Goal: Information Seeking & Learning: Find specific fact

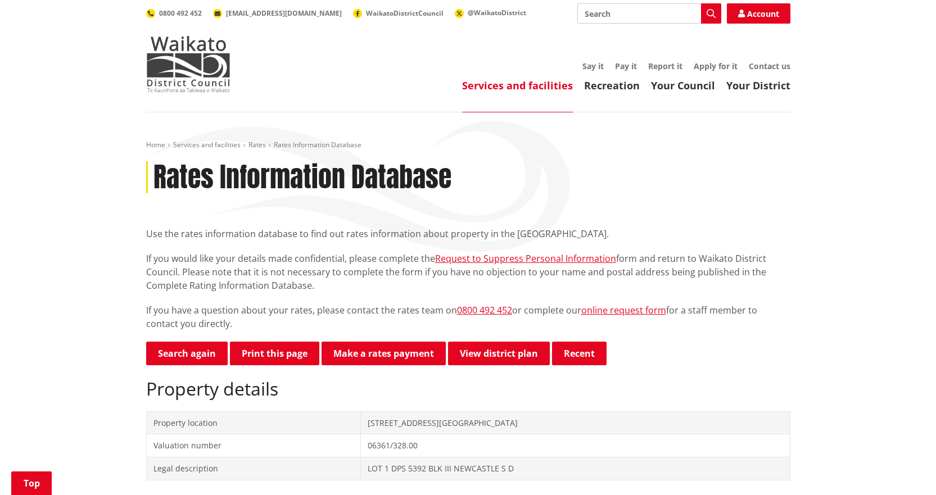
scroll to position [281, 0]
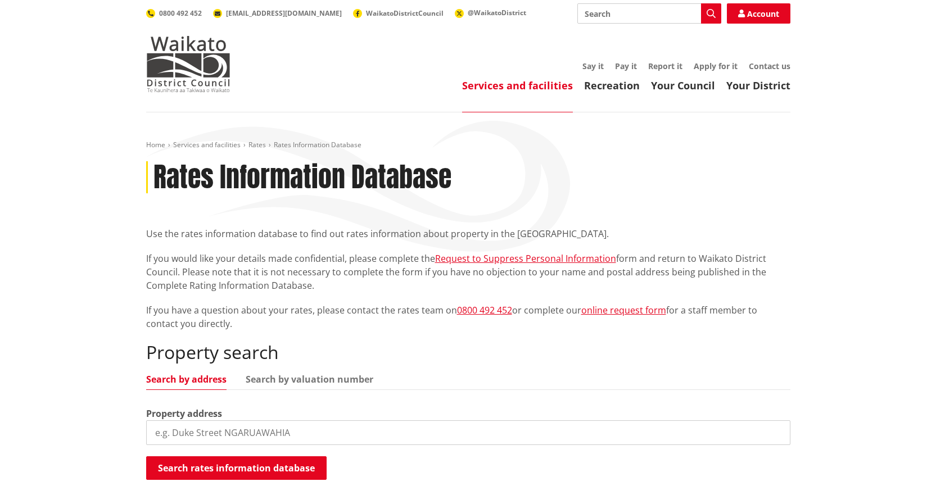
click at [189, 427] on input "search" at bounding box center [468, 433] width 644 height 25
type input "94"
click at [189, 427] on input "94" at bounding box center [468, 433] width 644 height 25
type input "94 linds"
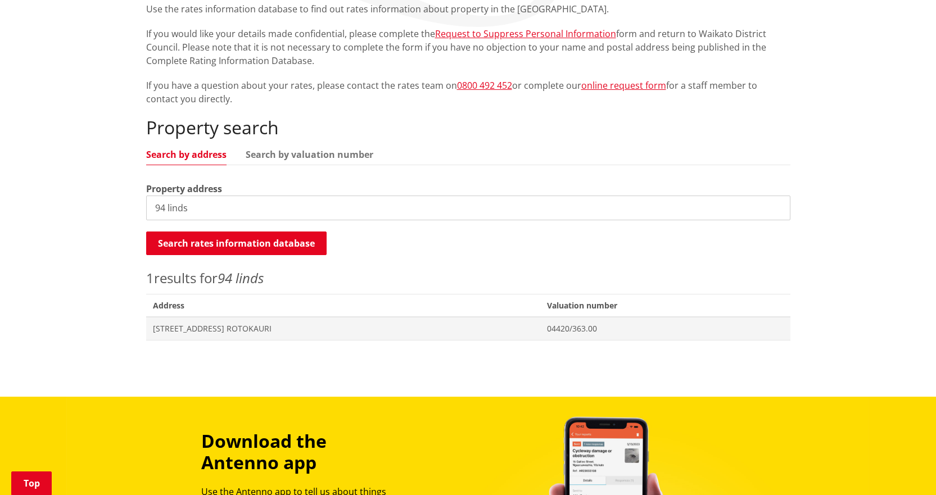
click at [233, 314] on span "Address" at bounding box center [343, 305] width 394 height 23
click at [237, 329] on span "[STREET_ADDRESS] ROTOKAURI" at bounding box center [343, 328] width 381 height 11
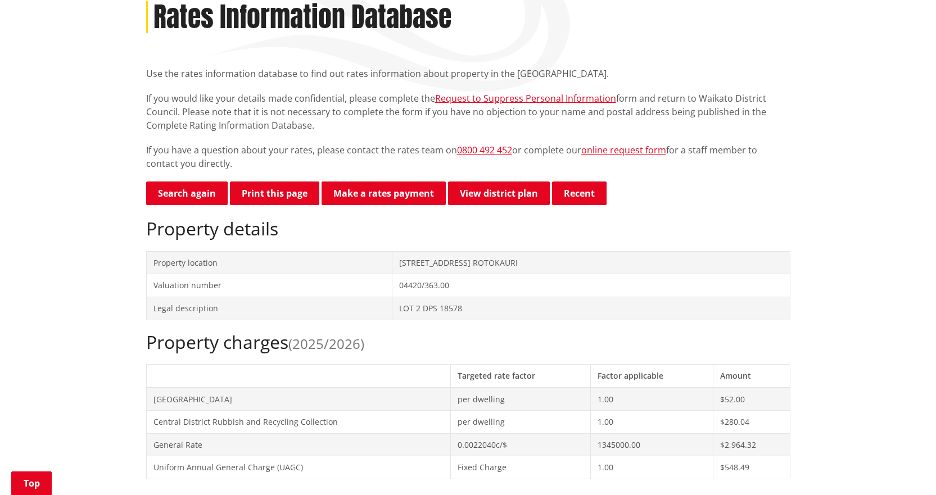
scroll to position [281, 0]
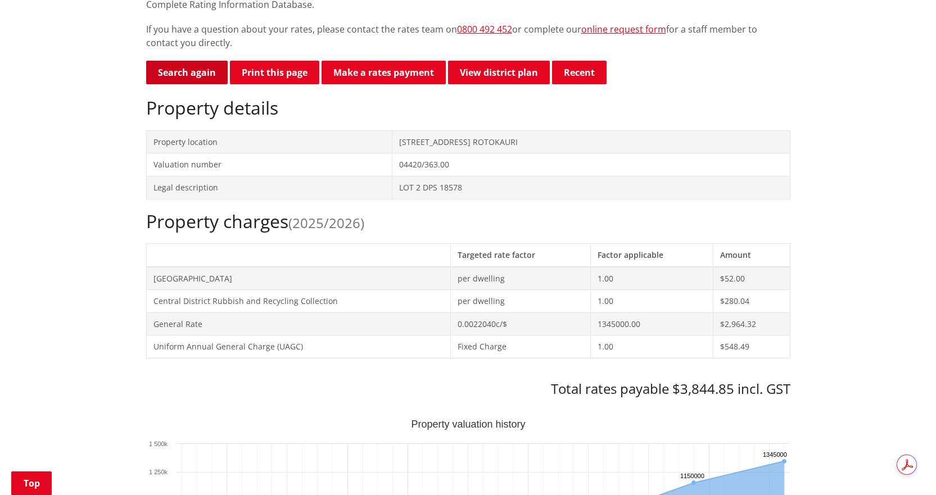
click at [186, 75] on link "Search again" at bounding box center [187, 73] width 82 height 24
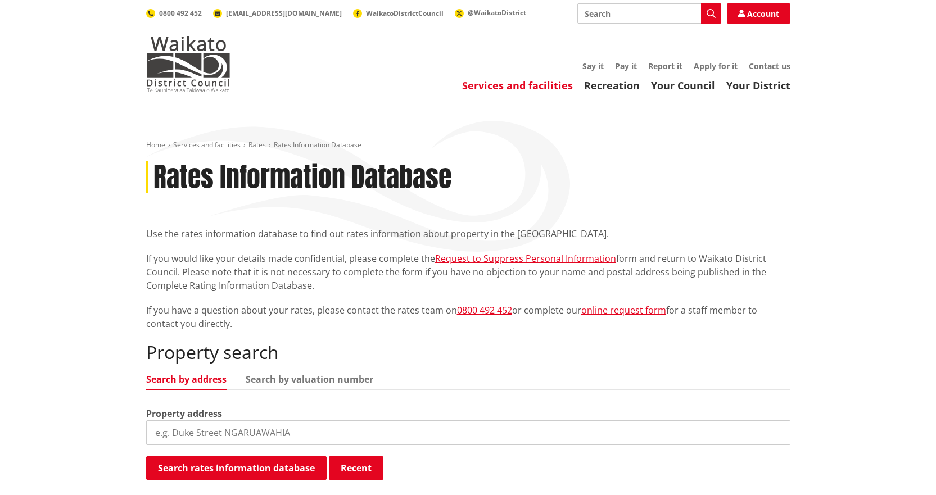
click at [311, 417] on div "Property address" at bounding box center [468, 426] width 644 height 38
click at [296, 440] on input "search" at bounding box center [468, 433] width 644 height 25
type input "5 eure"
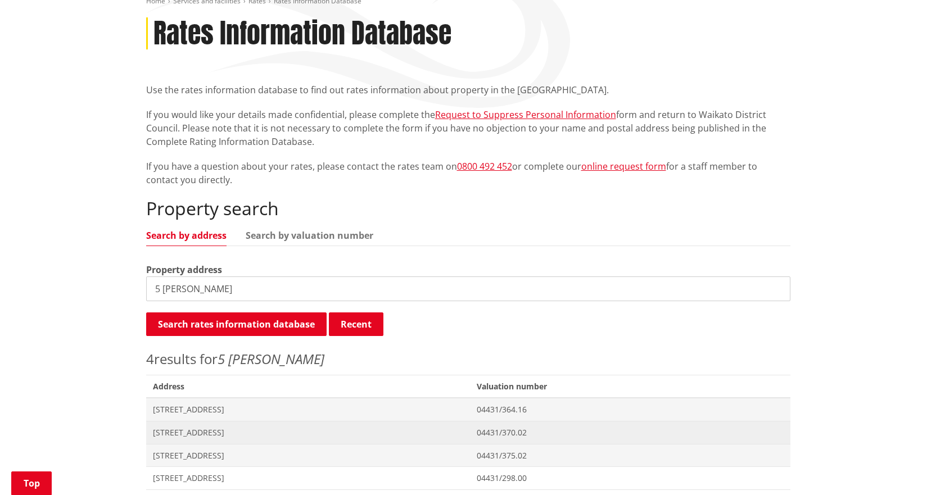
scroll to position [225, 0]
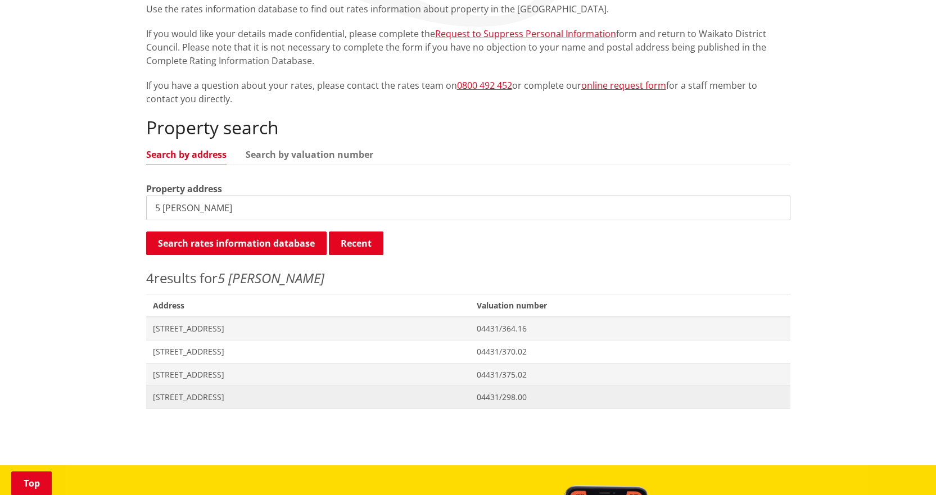
click at [186, 403] on span "[STREET_ADDRESS]" at bounding box center [308, 397] width 311 height 11
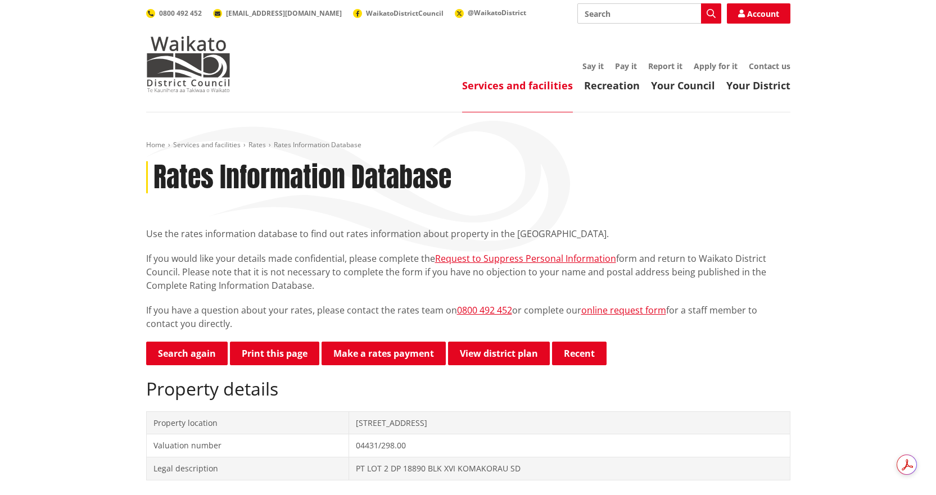
click at [193, 367] on p "Search again Print this page Make a rates payment View district plan Recent" at bounding box center [468, 354] width 644 height 25
click at [195, 356] on link "Search again" at bounding box center [187, 354] width 82 height 24
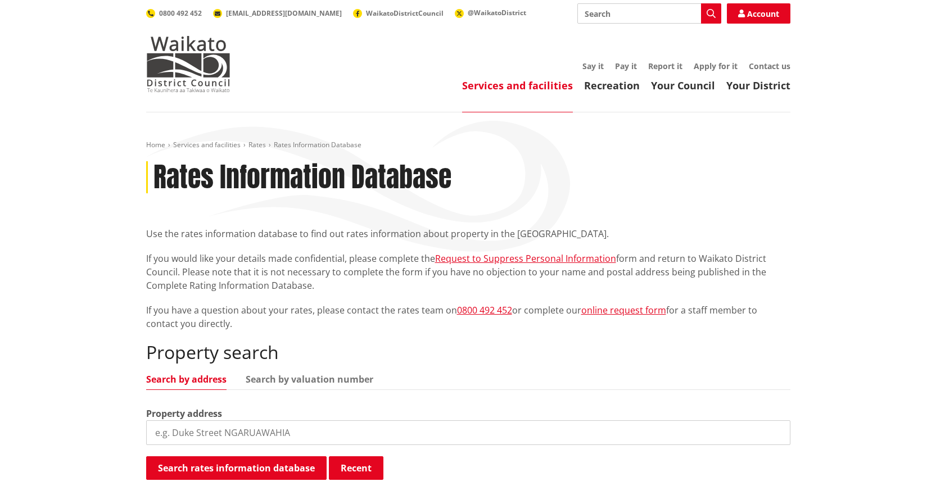
click at [216, 430] on input "search" at bounding box center [468, 433] width 644 height 25
type input "15 ruruhi"
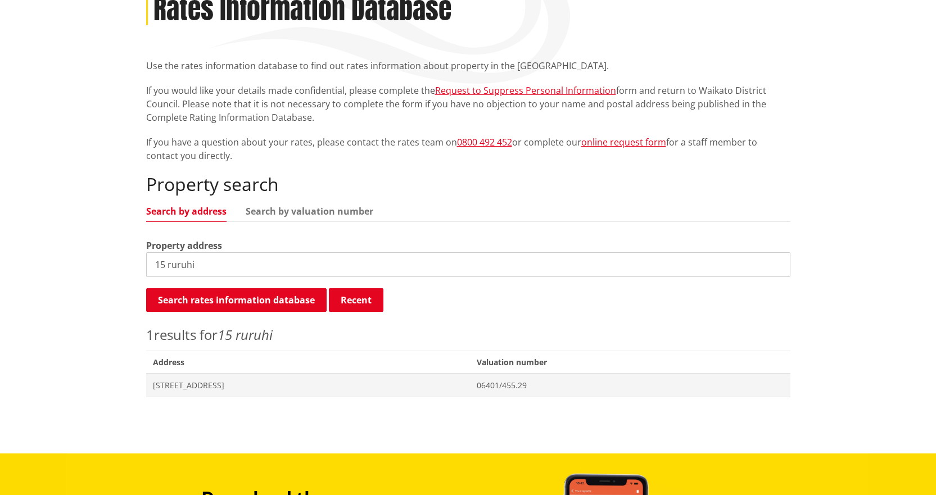
scroll to position [169, 0]
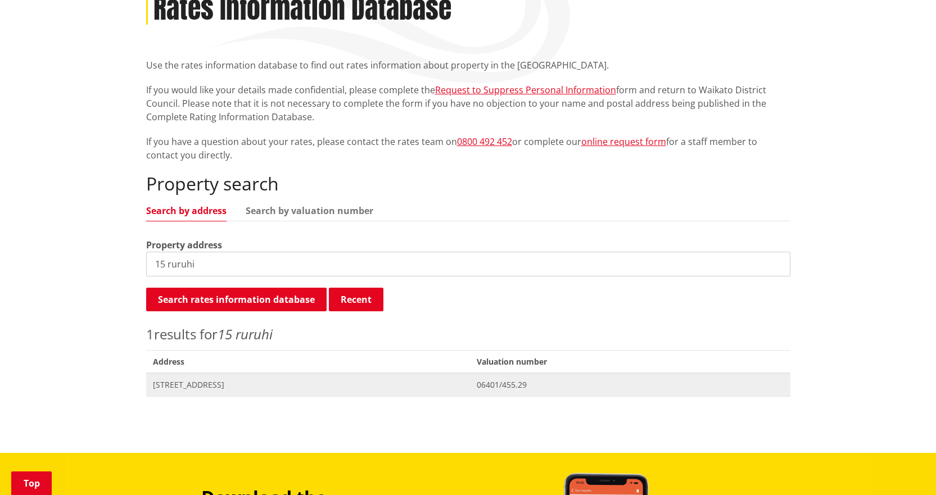
click at [198, 386] on span "[STREET_ADDRESS]" at bounding box center [308, 385] width 311 height 11
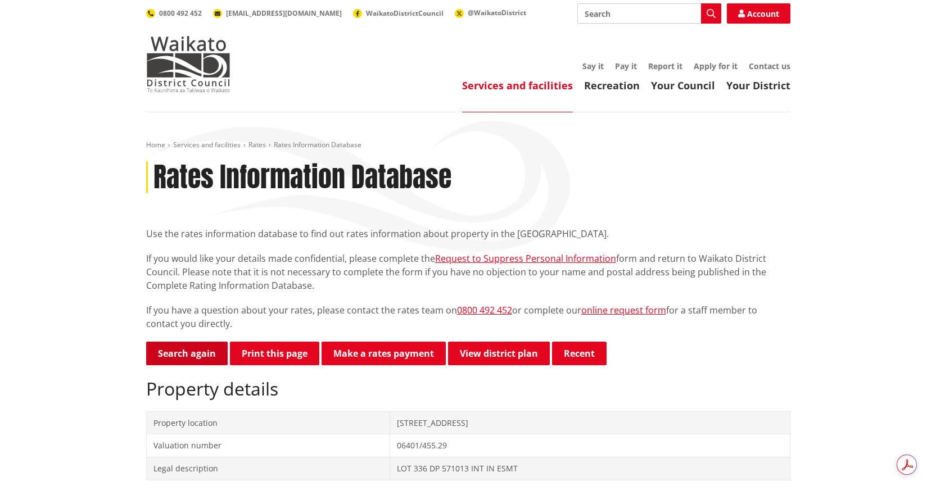
click at [188, 356] on link "Search again" at bounding box center [187, 354] width 82 height 24
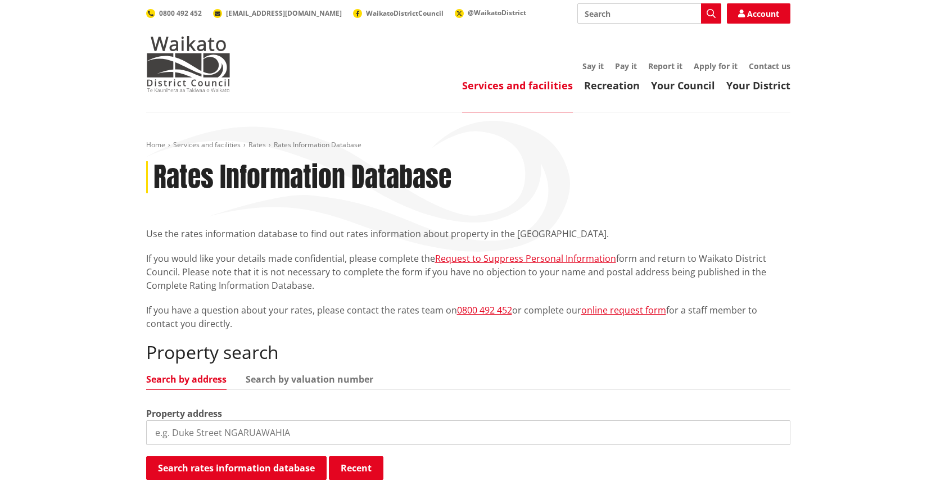
click at [196, 448] on div "Property search Search by address Search by valuation number Property address S…" at bounding box center [468, 411] width 644 height 139
click at [196, 437] on input "search" at bounding box center [468, 433] width 644 height 25
type input "47d pop"
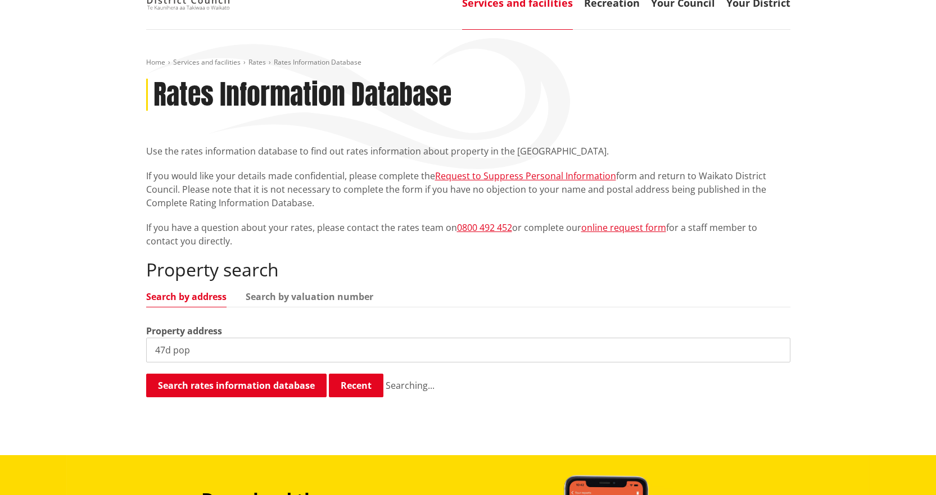
scroll to position [281, 0]
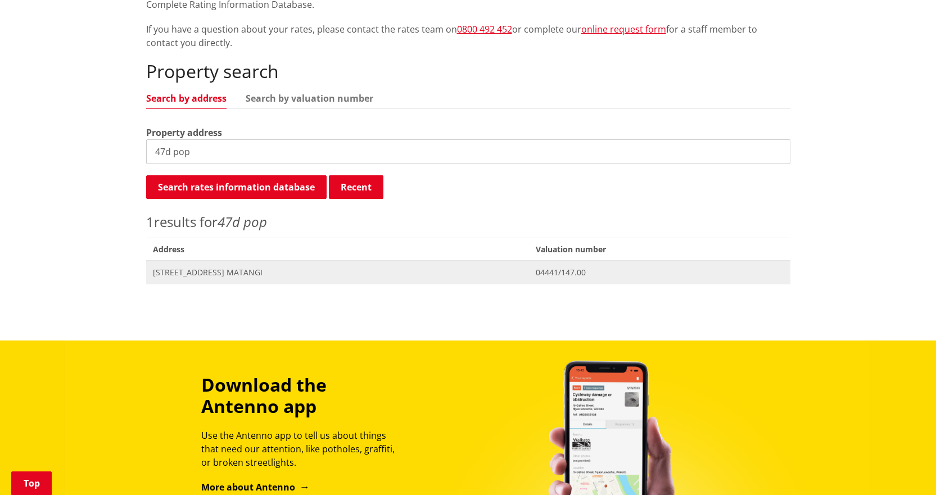
click at [229, 273] on span "[STREET_ADDRESS] MATANGI" at bounding box center [338, 272] width 370 height 11
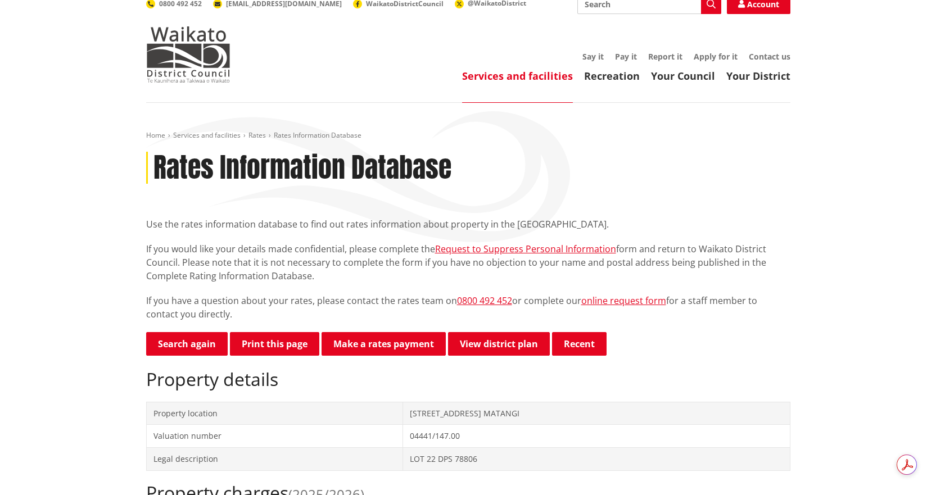
scroll to position [337, 0]
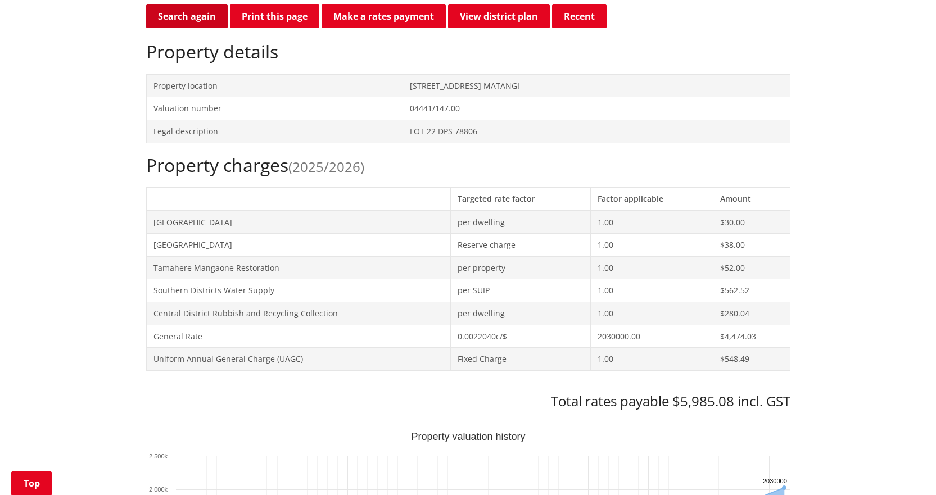
click at [196, 21] on link "Search again" at bounding box center [187, 16] width 82 height 24
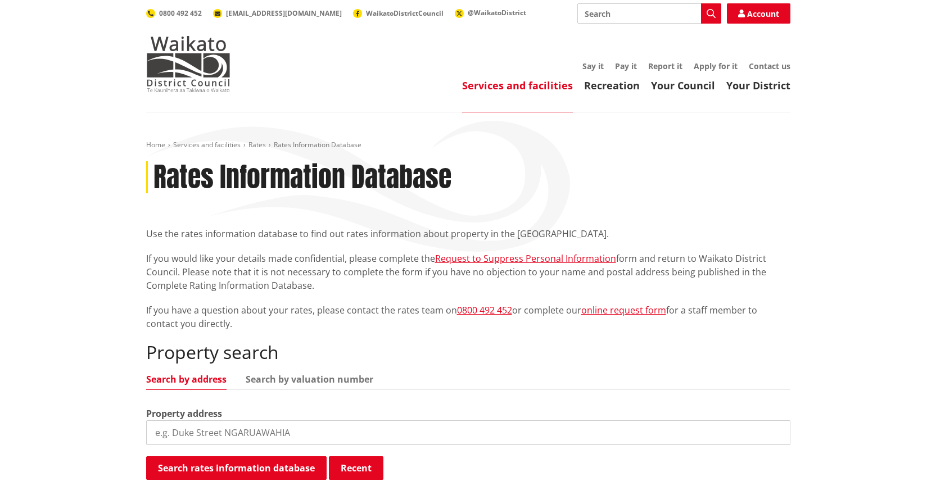
click at [238, 431] on input "search" at bounding box center [468, 433] width 644 height 25
type input "4 galile"
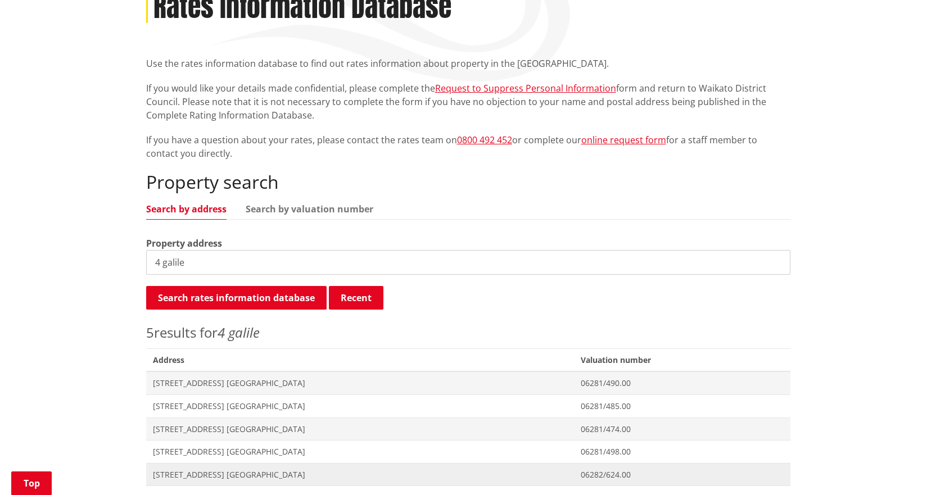
scroll to position [225, 0]
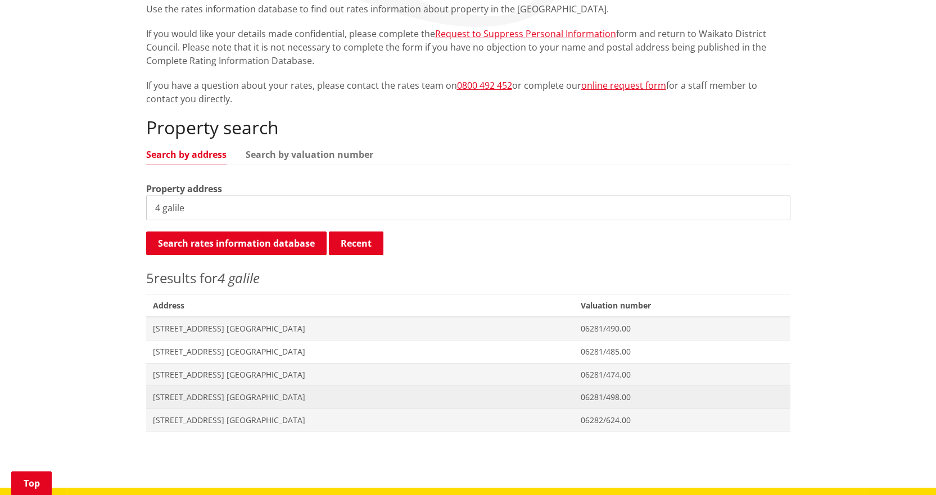
click at [197, 395] on span "[STREET_ADDRESS] [GEOGRAPHIC_DATA]" at bounding box center [360, 397] width 414 height 11
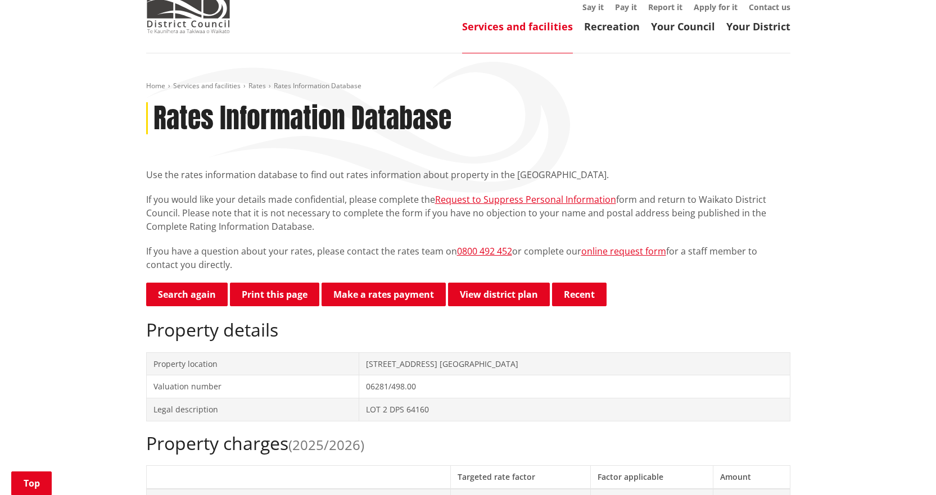
scroll to position [56, 0]
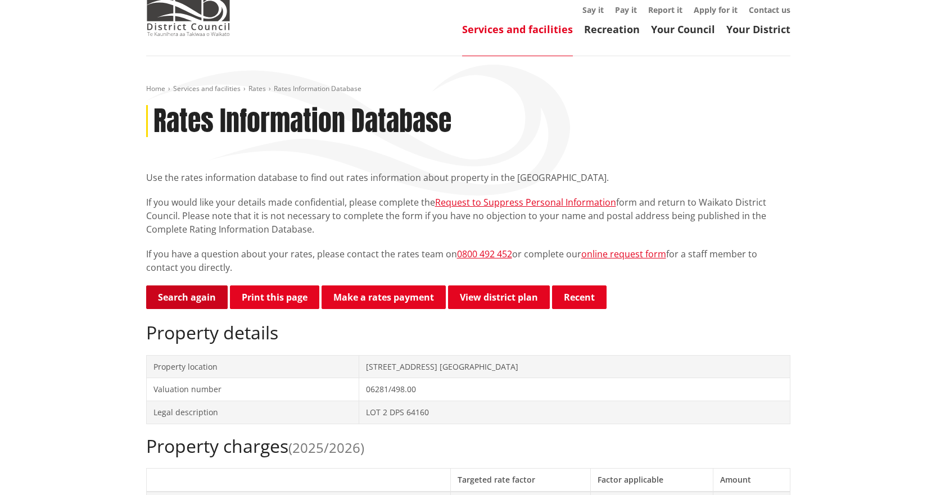
click at [176, 291] on link "Search again" at bounding box center [187, 298] width 82 height 24
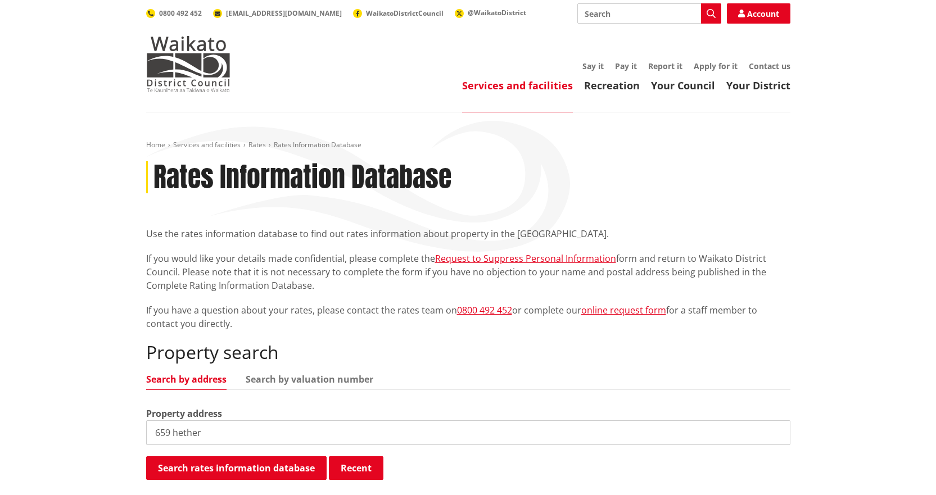
type input "659 hether"
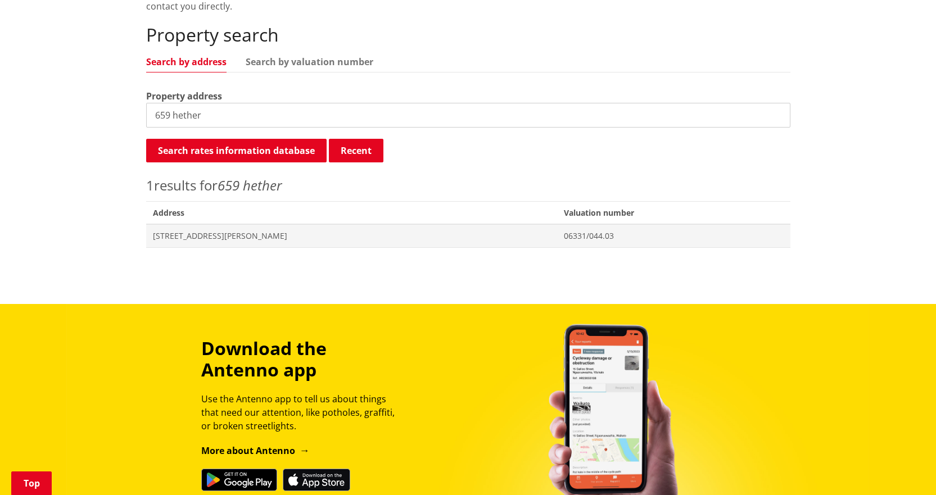
scroll to position [337, 0]
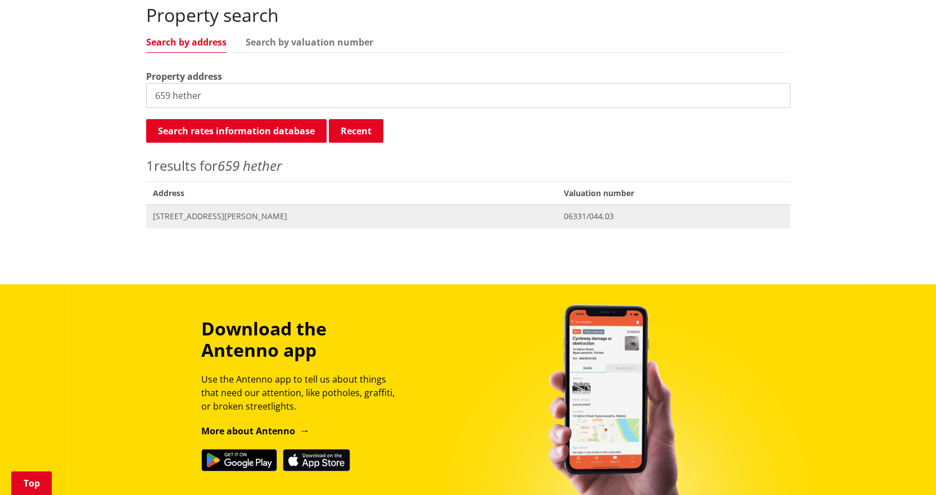
click at [200, 216] on span "[STREET_ADDRESS][PERSON_NAME]" at bounding box center [352, 216] width 398 height 11
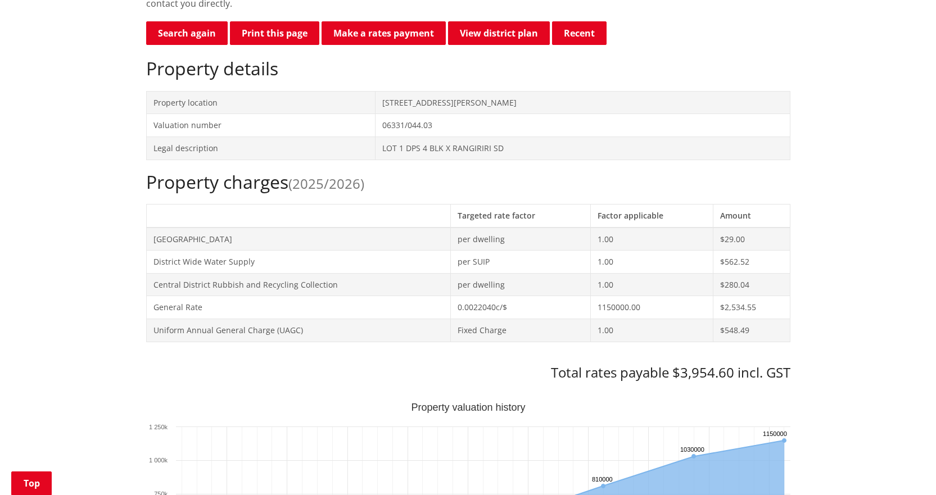
scroll to position [169, 0]
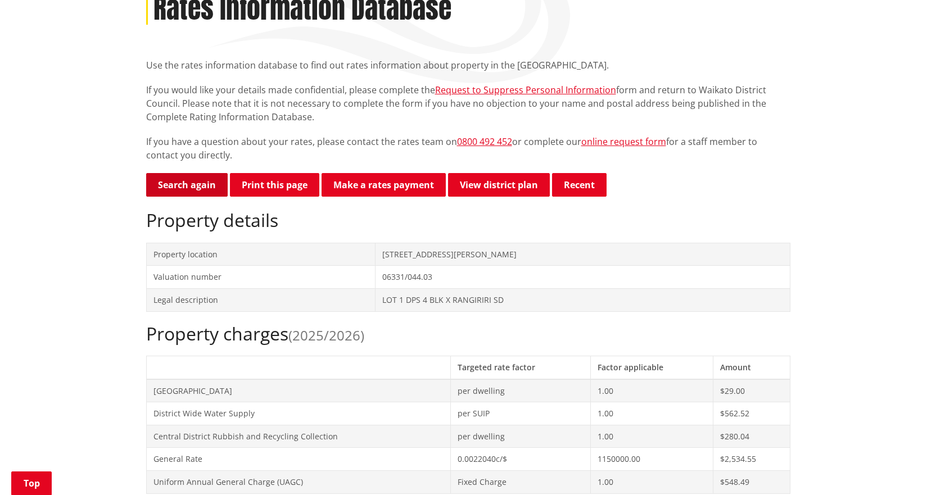
click at [186, 178] on link "Search again" at bounding box center [187, 185] width 82 height 24
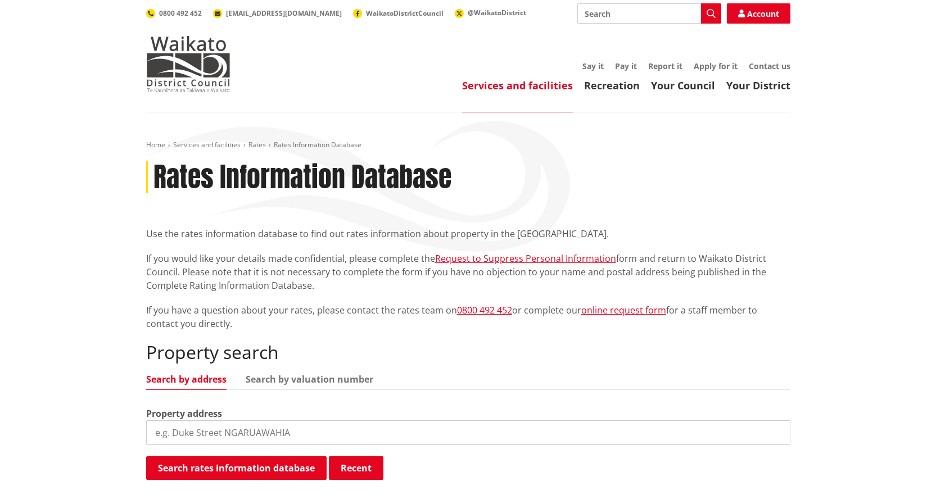
click at [312, 433] on input "search" at bounding box center [468, 433] width 644 height 25
type input "1264"
click at [311, 433] on input "1264" at bounding box center [468, 433] width 644 height 25
type input "1264 horotiu r"
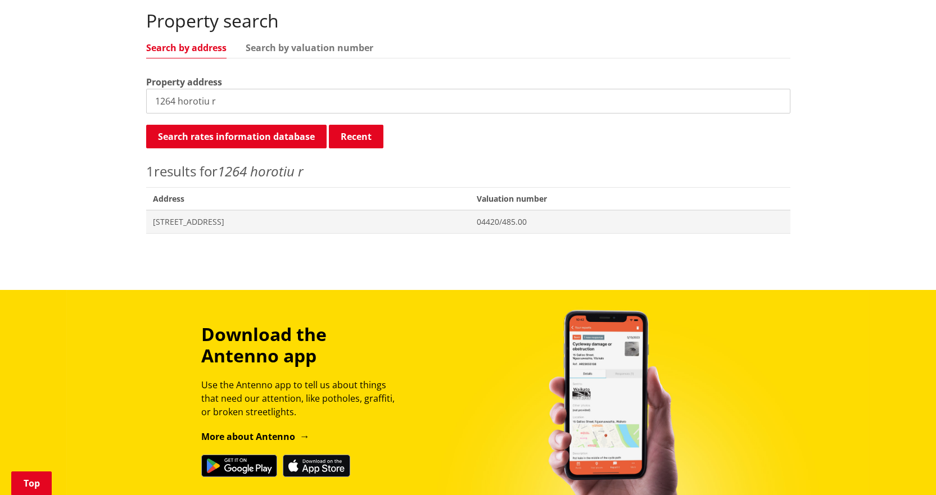
scroll to position [337, 0]
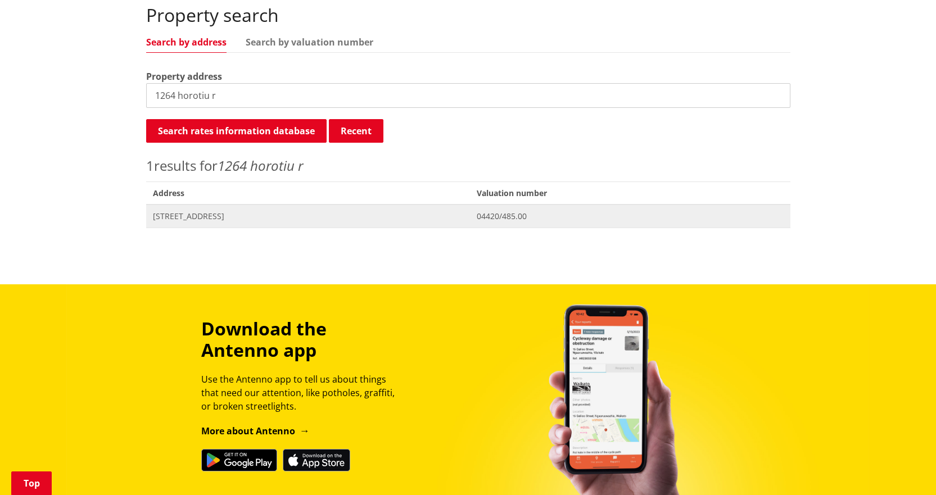
click at [247, 213] on span "[STREET_ADDRESS]" at bounding box center [308, 216] width 311 height 11
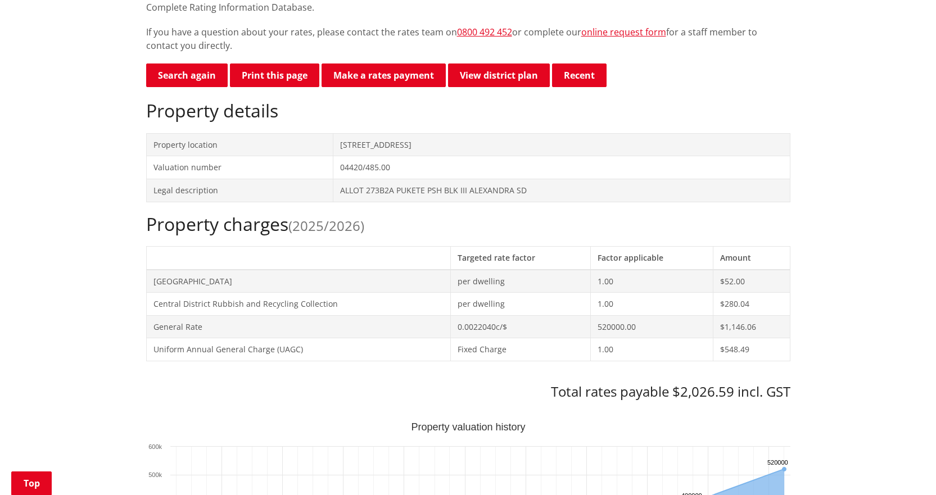
scroll to position [112, 0]
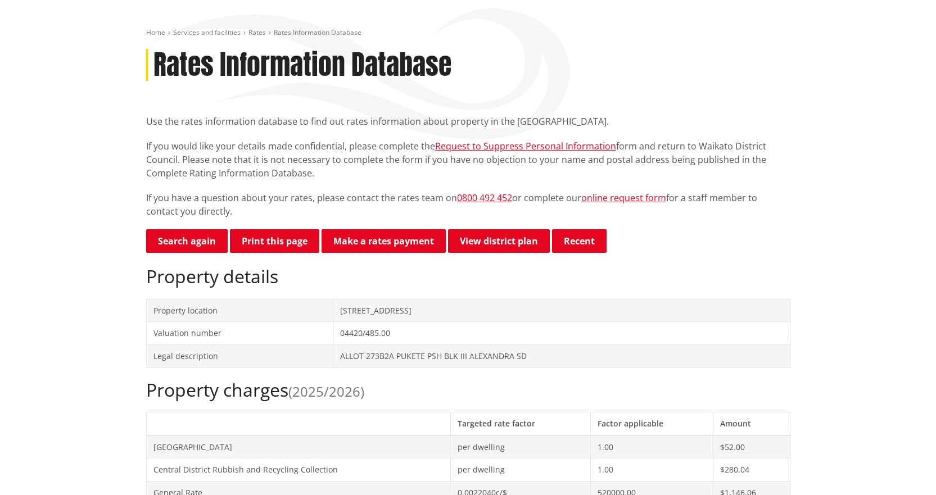
click at [187, 238] on link "Search again" at bounding box center [187, 241] width 82 height 24
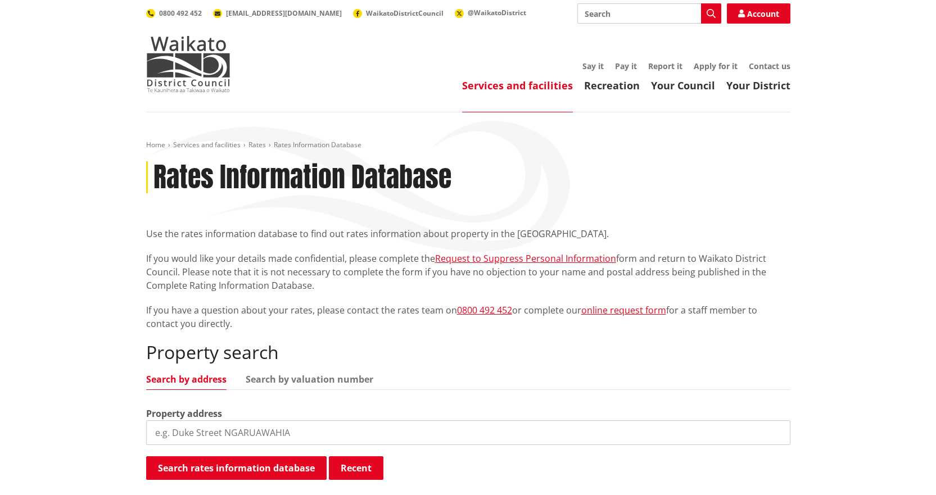
click at [282, 436] on input "search" at bounding box center [468, 433] width 644 height 25
type input "6a tui pl"
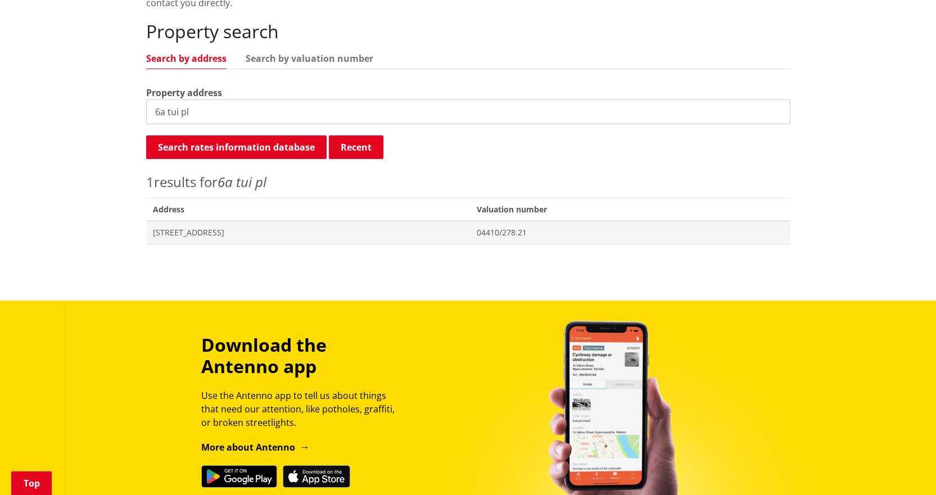
scroll to position [337, 0]
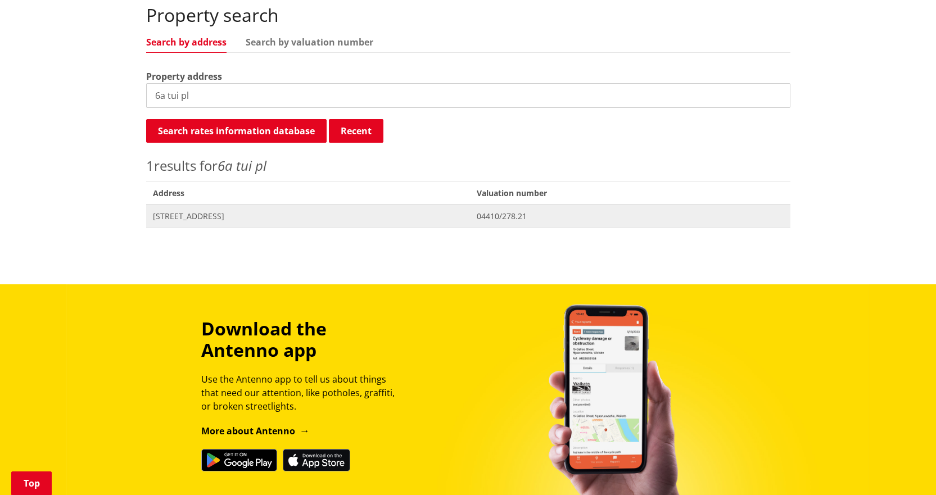
click at [181, 216] on span "[STREET_ADDRESS]" at bounding box center [308, 216] width 311 height 11
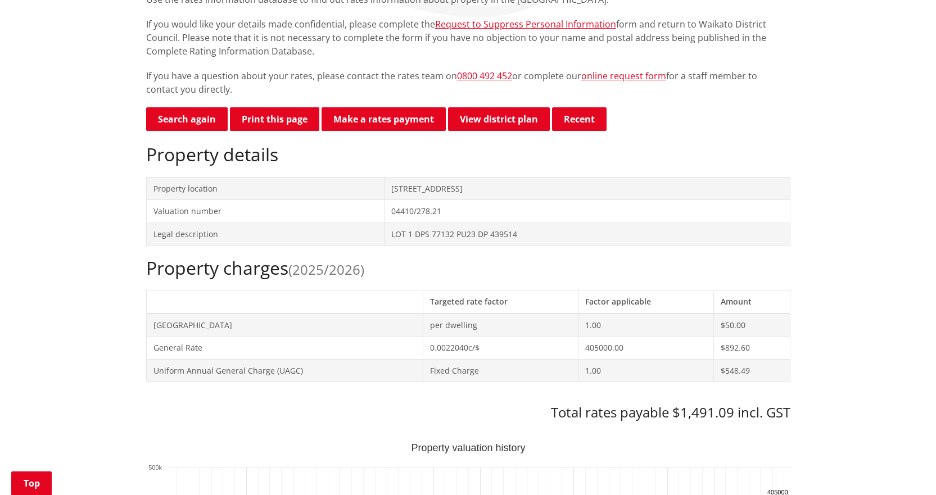
scroll to position [56, 0]
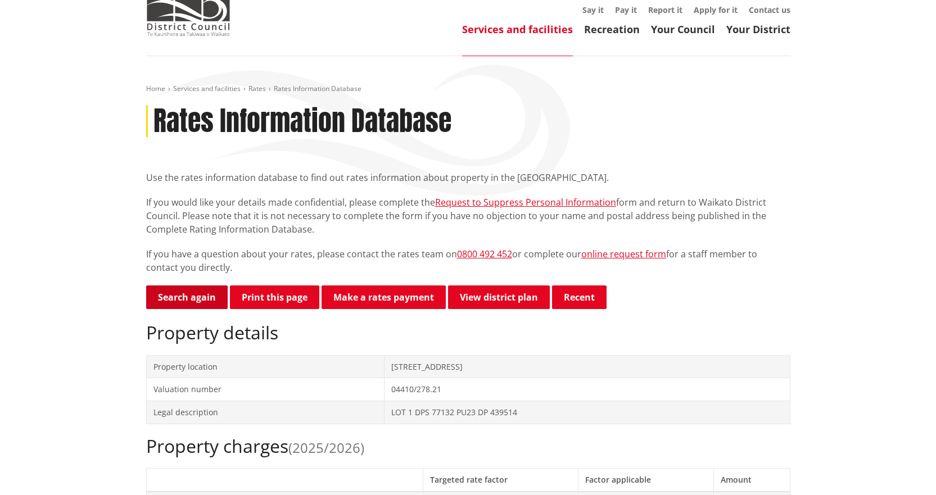
click at [195, 304] on link "Search again" at bounding box center [187, 298] width 82 height 24
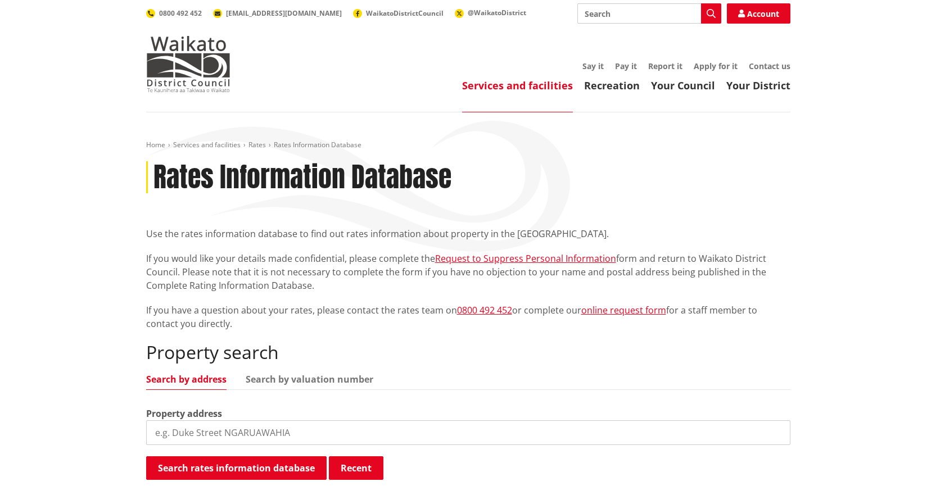
scroll to position [56, 0]
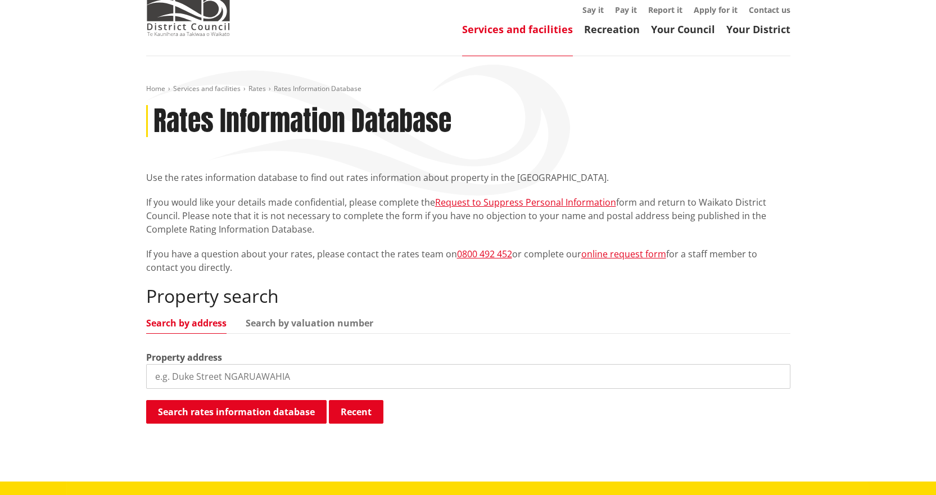
click at [442, 376] on input "search" at bounding box center [468, 376] width 644 height 25
type input "10 kingfi"
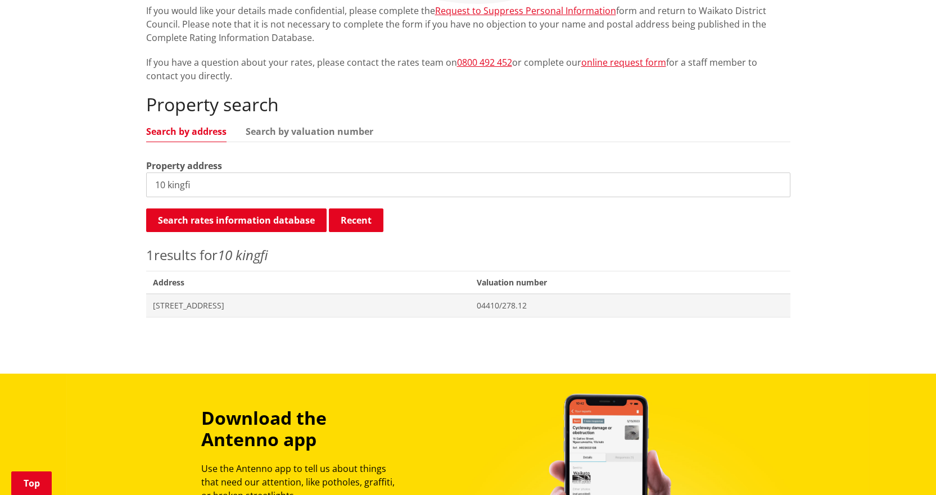
scroll to position [337, 0]
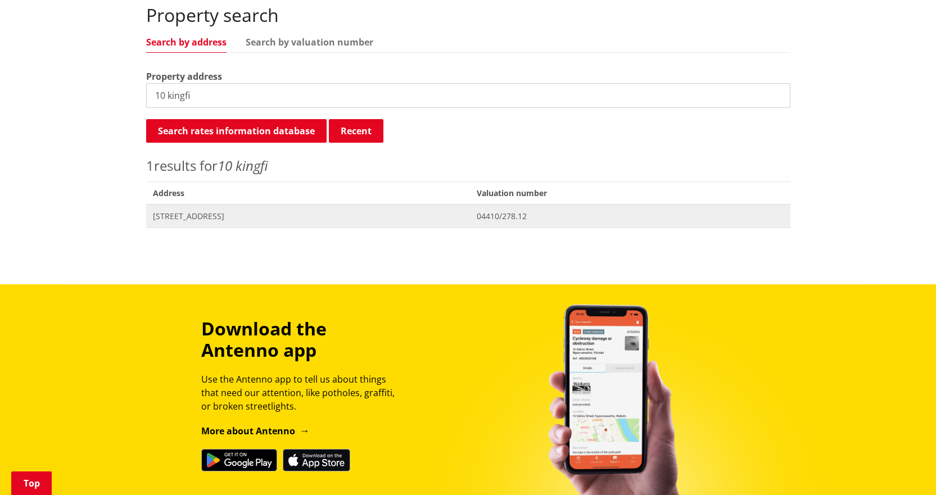
click at [200, 222] on span "[STREET_ADDRESS]" at bounding box center [308, 216] width 311 height 11
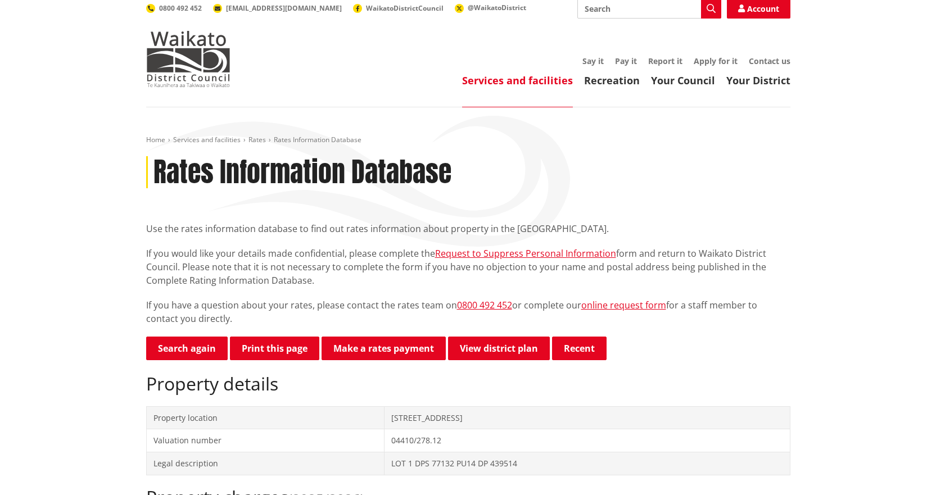
scroll to position [6, 0]
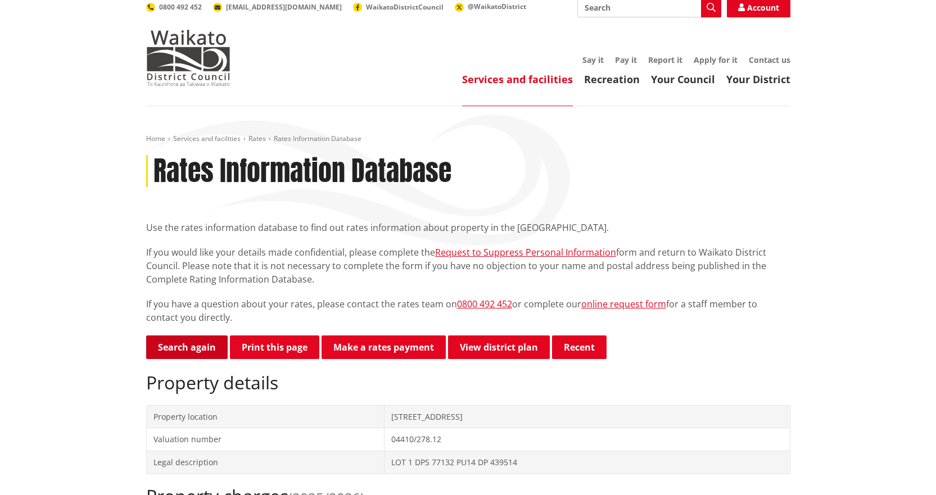
click at [187, 344] on link "Search again" at bounding box center [187, 348] width 82 height 24
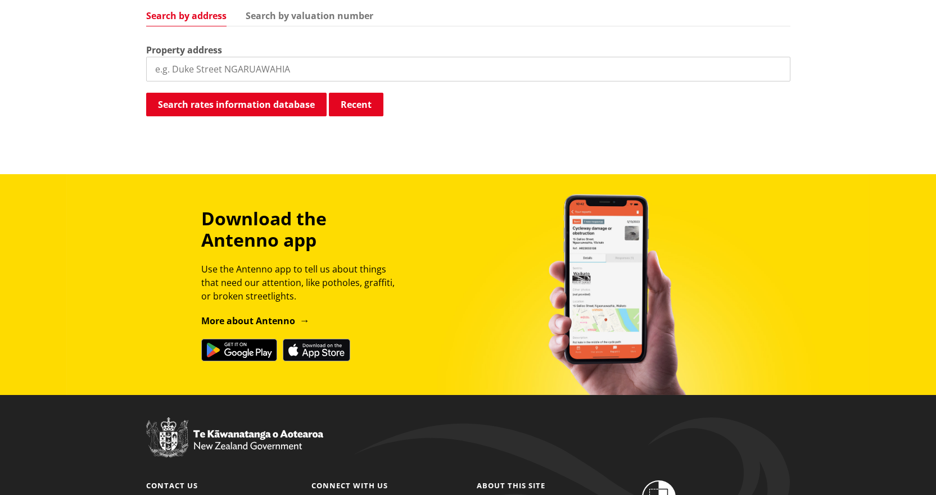
scroll to position [394, 0]
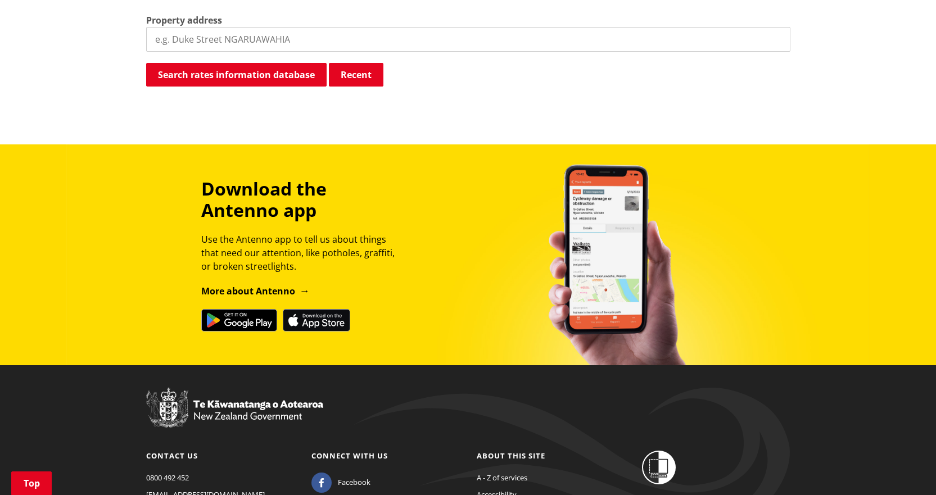
click at [215, 39] on input "search" at bounding box center [468, 39] width 644 height 25
click at [386, 44] on input "search" at bounding box center [468, 39] width 644 height 25
type input "19 hillv"
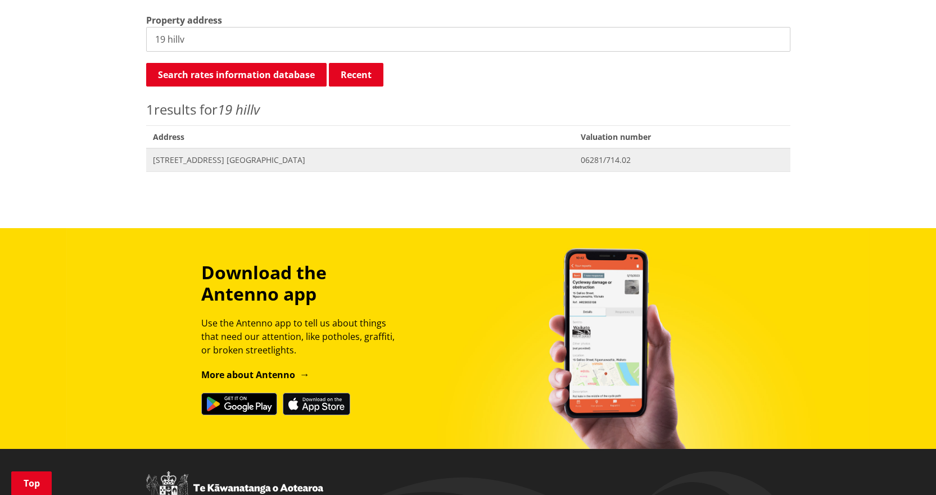
click at [264, 162] on span "[STREET_ADDRESS] [GEOGRAPHIC_DATA]" at bounding box center [360, 160] width 414 height 11
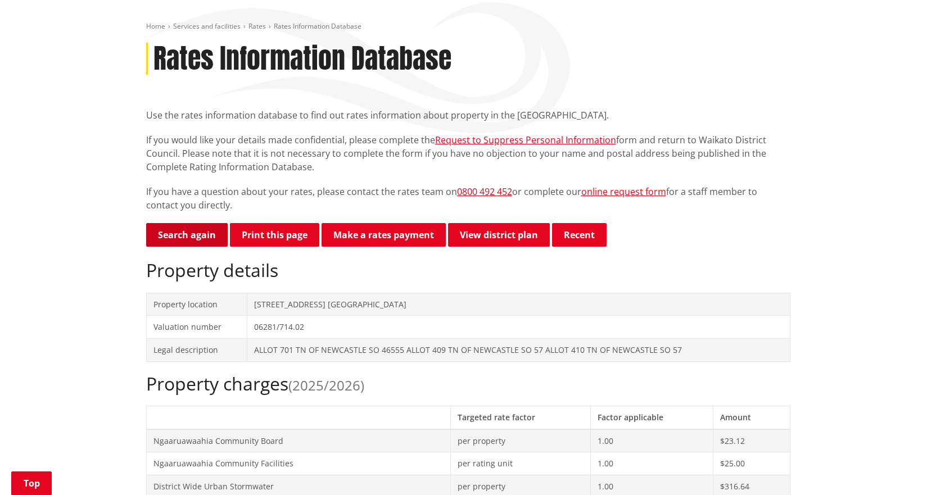
scroll to position [143, 0]
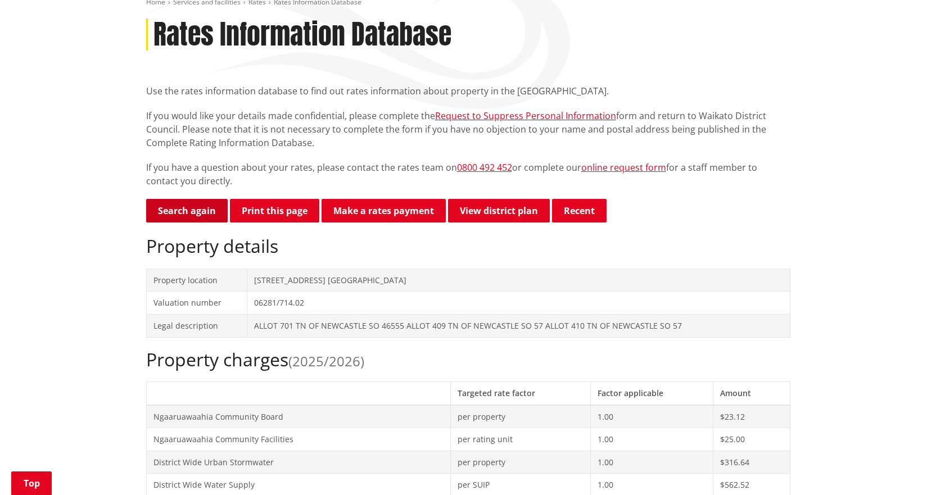
click at [185, 215] on link "Search again" at bounding box center [187, 211] width 82 height 24
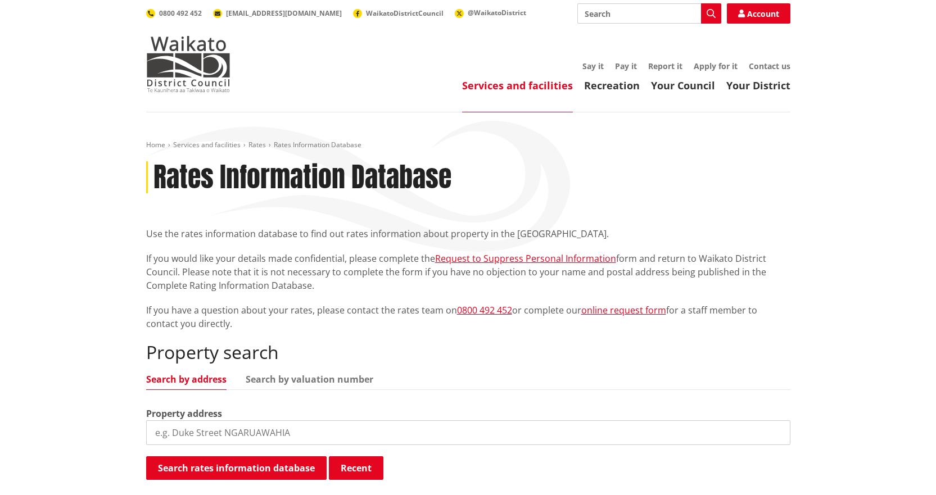
click at [346, 400] on div "Property search Search by address Search by valuation number Property address S…" at bounding box center [468, 411] width 644 height 139
click at [342, 430] on input "search" at bounding box center [468, 433] width 644 height 25
type input "377a tele"
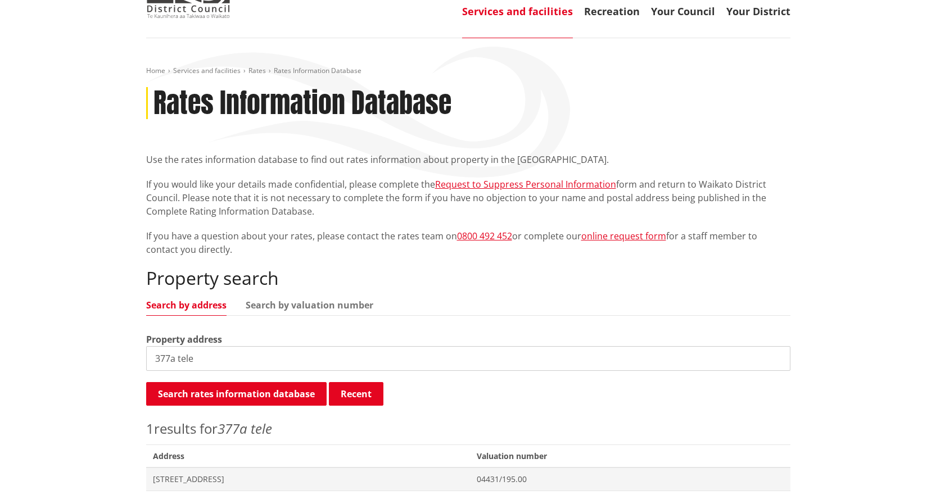
scroll to position [281, 0]
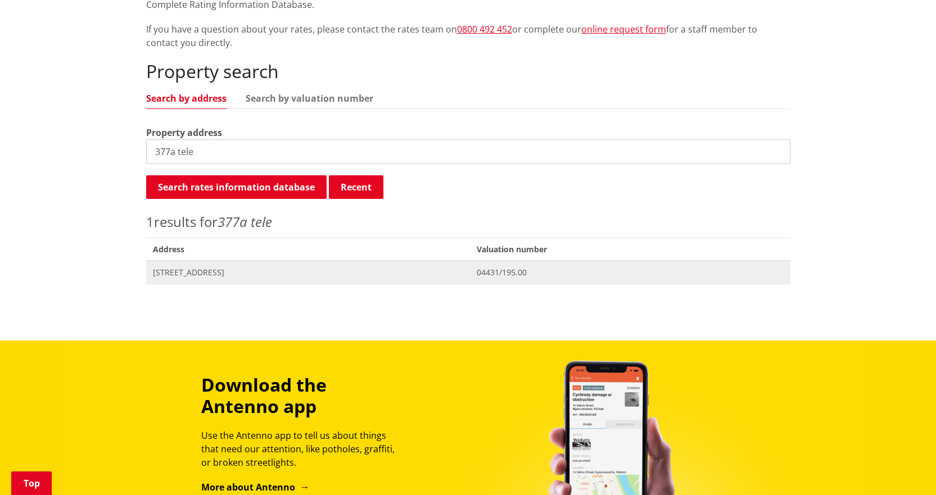
click at [233, 277] on span "377A Telephone Road PUKETAHA" at bounding box center [308, 272] width 311 height 11
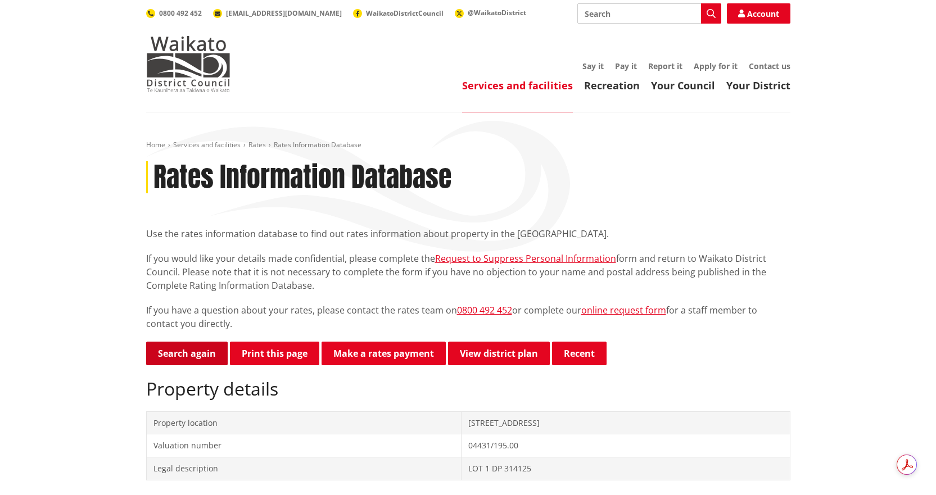
click at [180, 353] on link "Search again" at bounding box center [187, 354] width 82 height 24
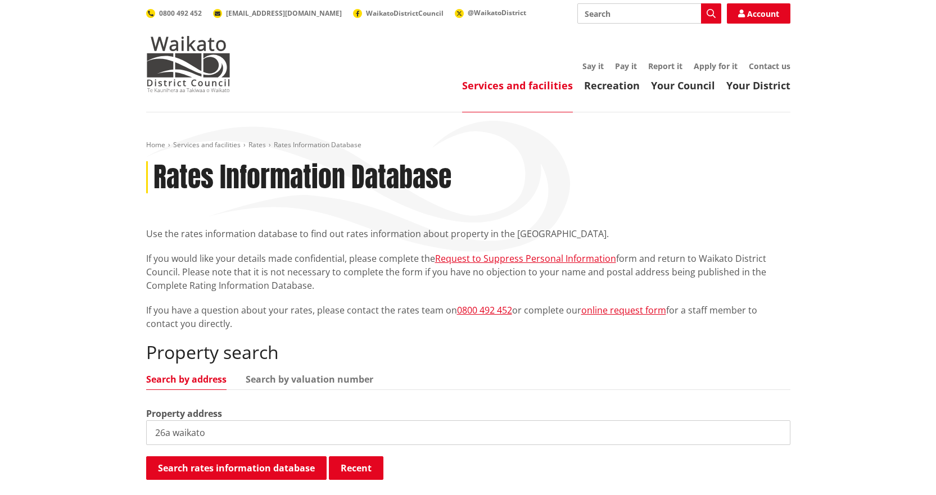
type input "26a waikato"
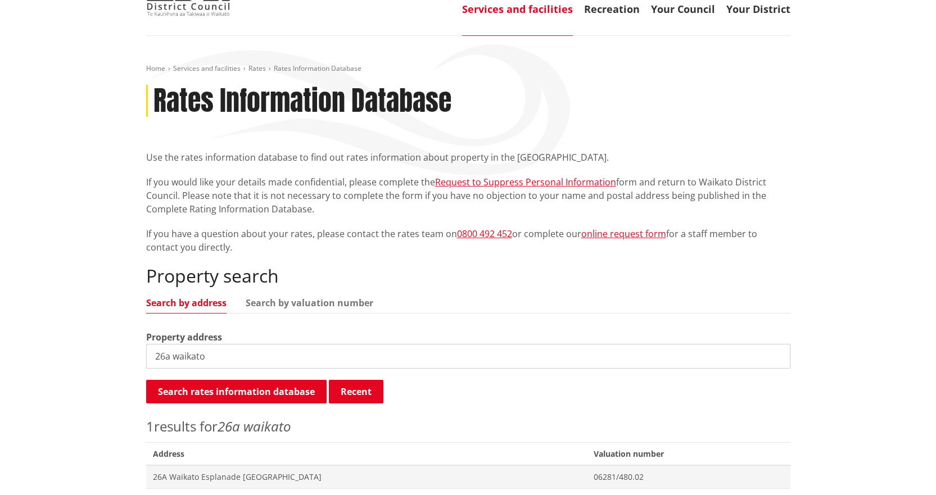
scroll to position [281, 0]
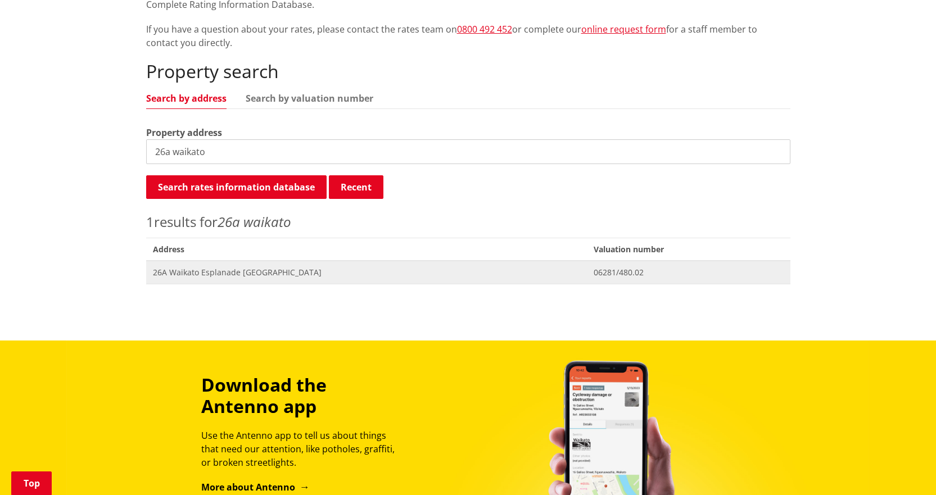
click at [231, 279] on span "Address [STREET_ADDRESS][GEOGRAPHIC_DATA]" at bounding box center [366, 272] width 441 height 23
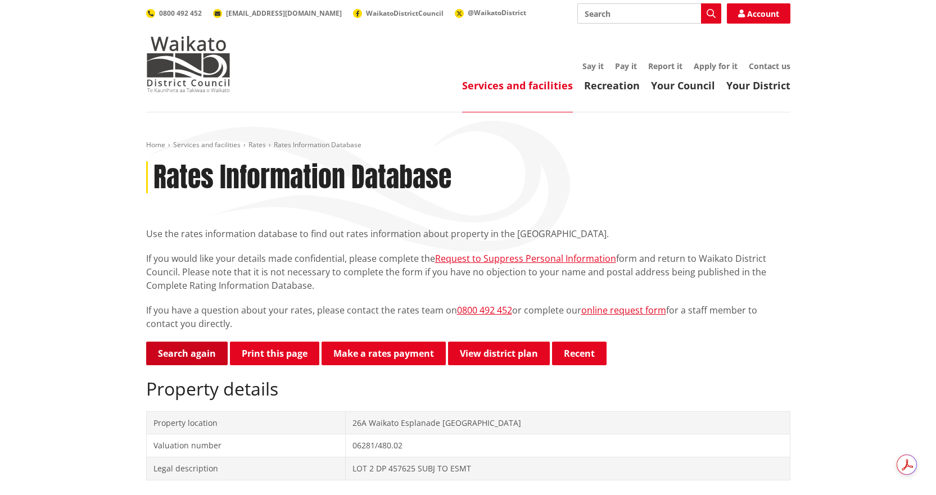
click at [176, 347] on link "Search again" at bounding box center [187, 354] width 82 height 24
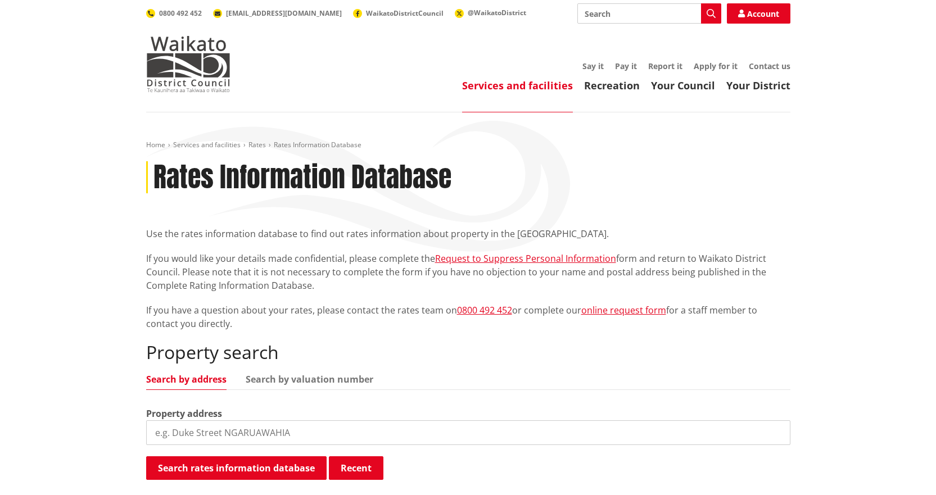
click at [310, 439] on input "search" at bounding box center [468, 433] width 644 height 25
type input "13 taniw"
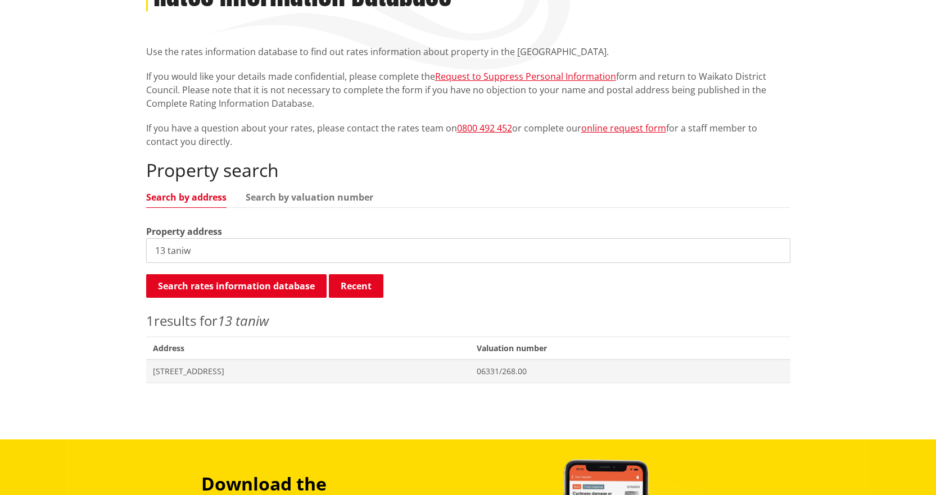
scroll to position [225, 0]
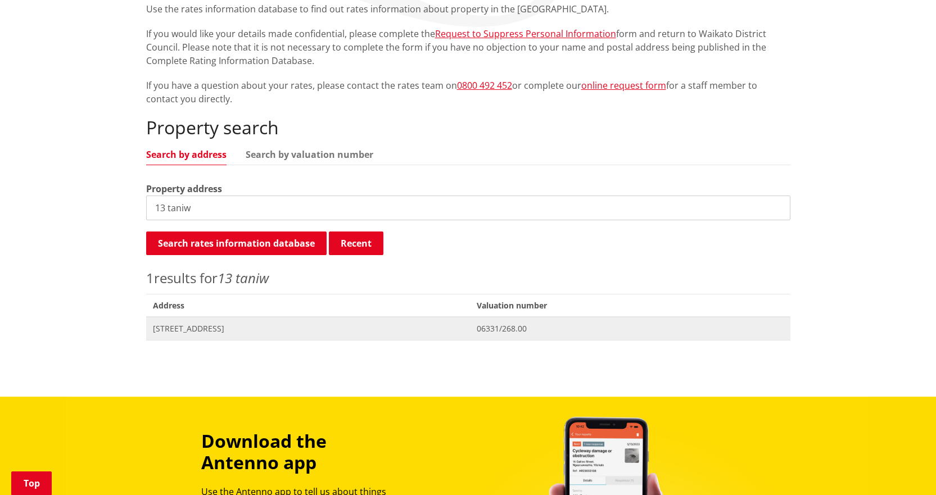
click at [189, 334] on span "[STREET_ADDRESS]" at bounding box center [308, 328] width 311 height 11
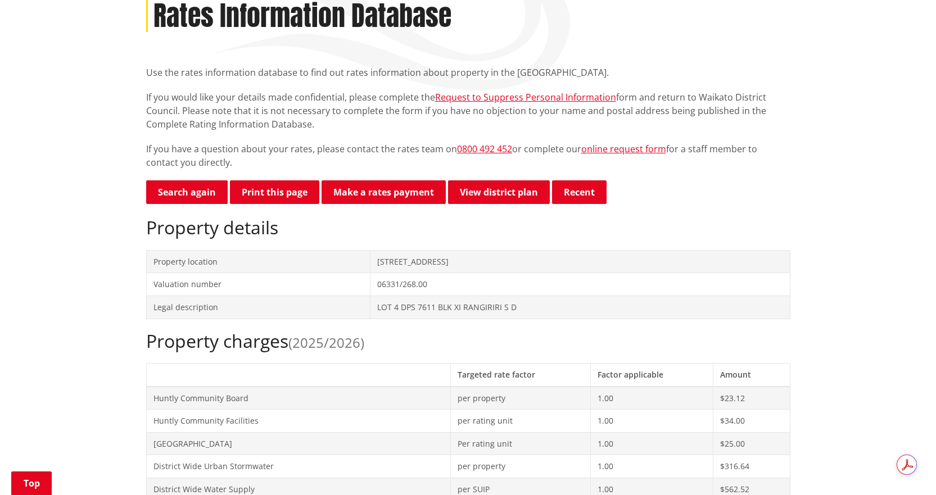
scroll to position [56, 0]
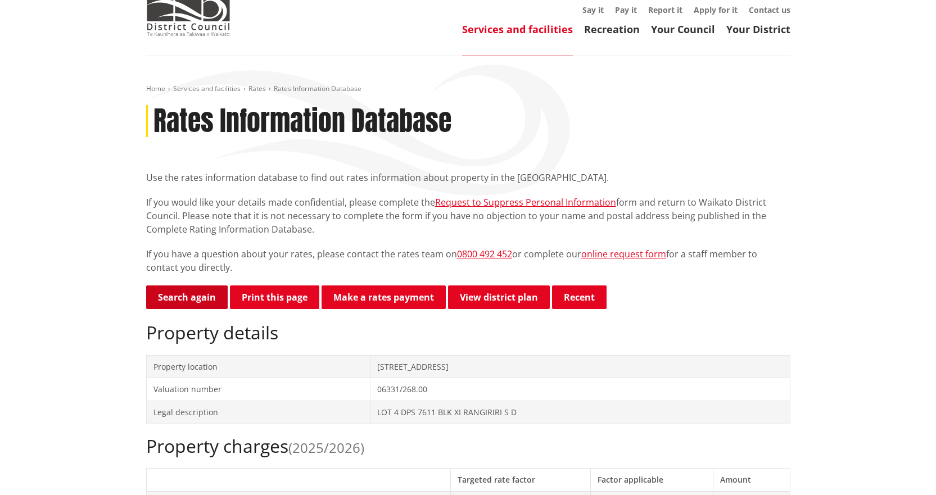
click at [184, 304] on link "Search again" at bounding box center [187, 298] width 82 height 24
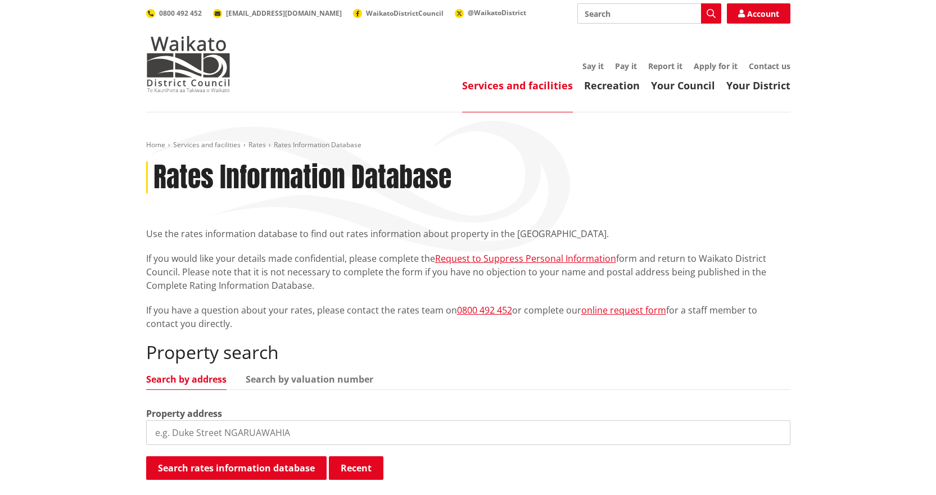
click at [304, 437] on input "search" at bounding box center [468, 433] width 644 height 25
type input "12 kimihia"
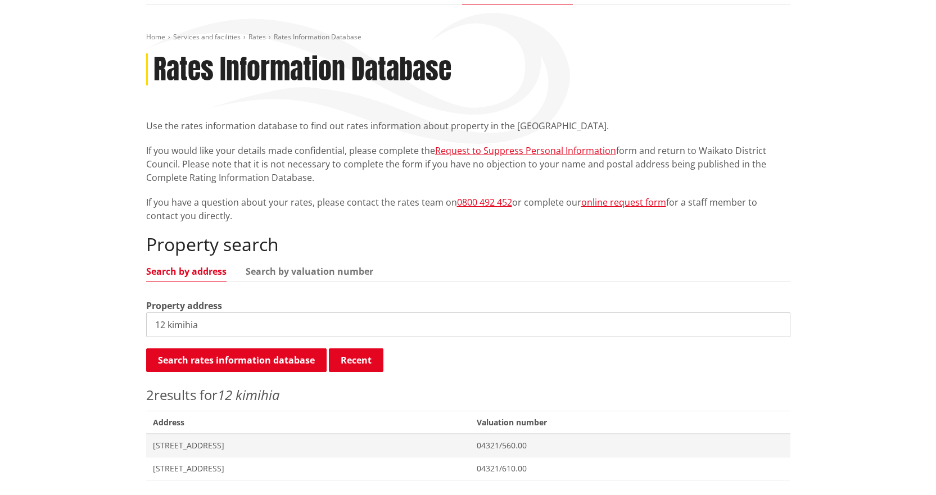
scroll to position [281, 0]
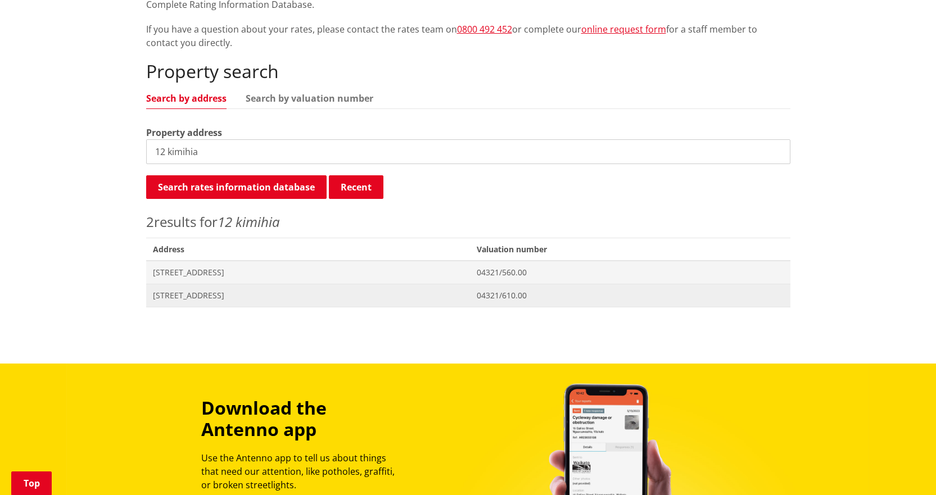
click at [244, 292] on span "[STREET_ADDRESS]" at bounding box center [308, 295] width 311 height 11
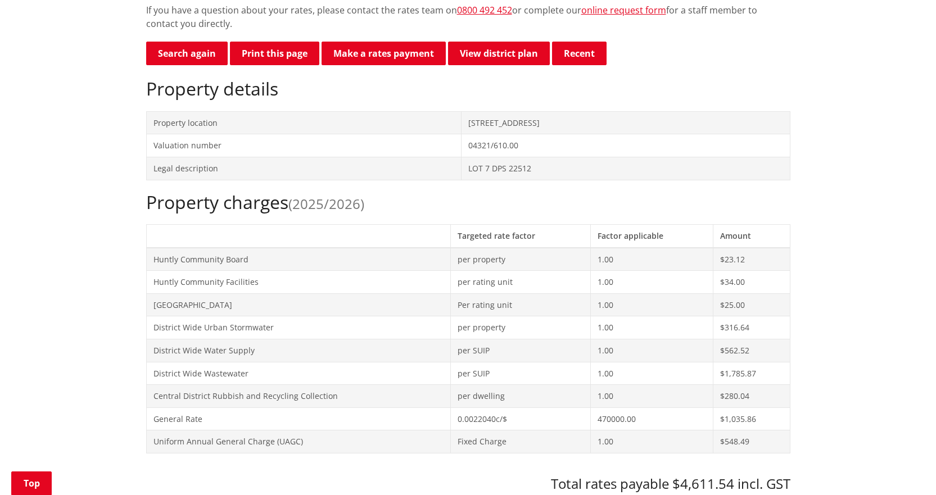
scroll to position [337, 0]
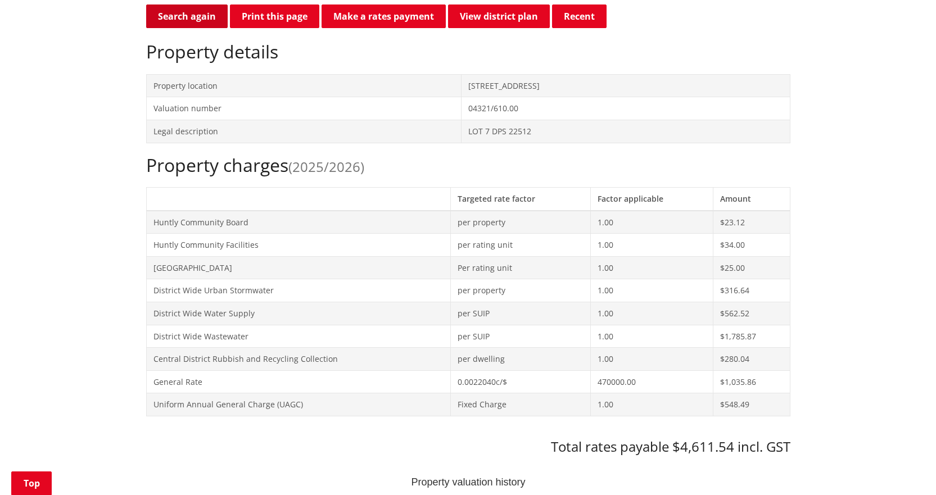
click at [197, 25] on link "Search again" at bounding box center [187, 16] width 82 height 24
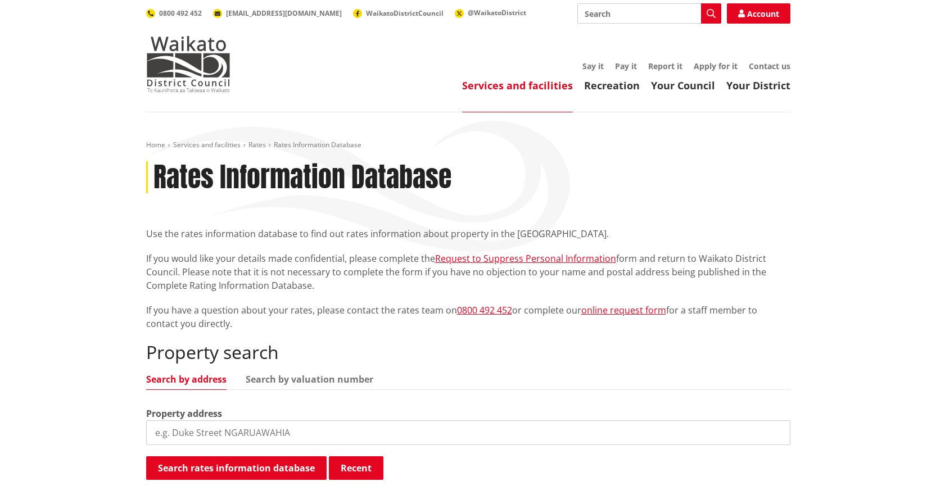
click at [281, 434] on input "search" at bounding box center [468, 433] width 644 height 25
type input "27a hod"
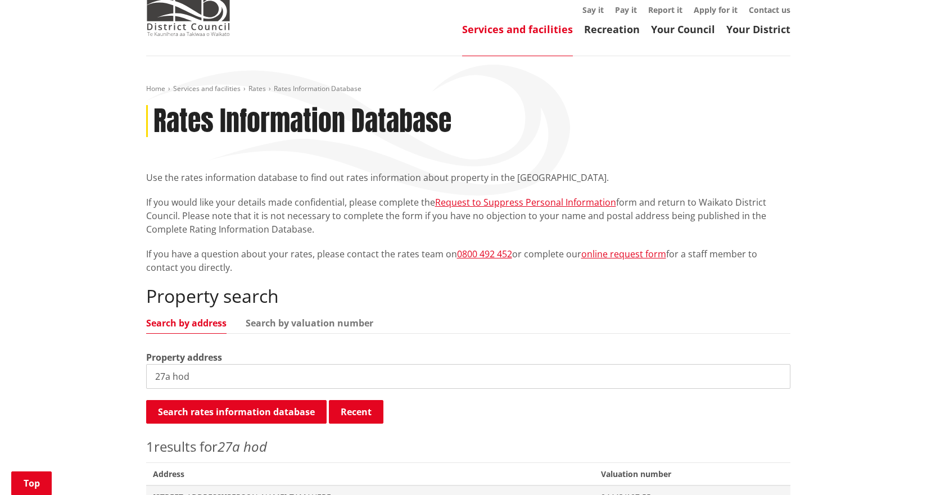
scroll to position [225, 0]
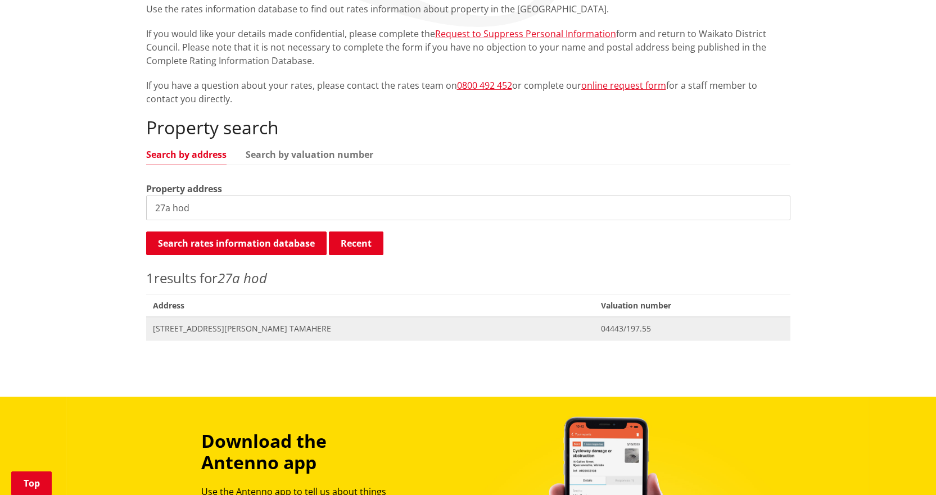
click at [220, 338] on span "Address 27A Hodge Drive TAMAHERE" at bounding box center [370, 328] width 449 height 23
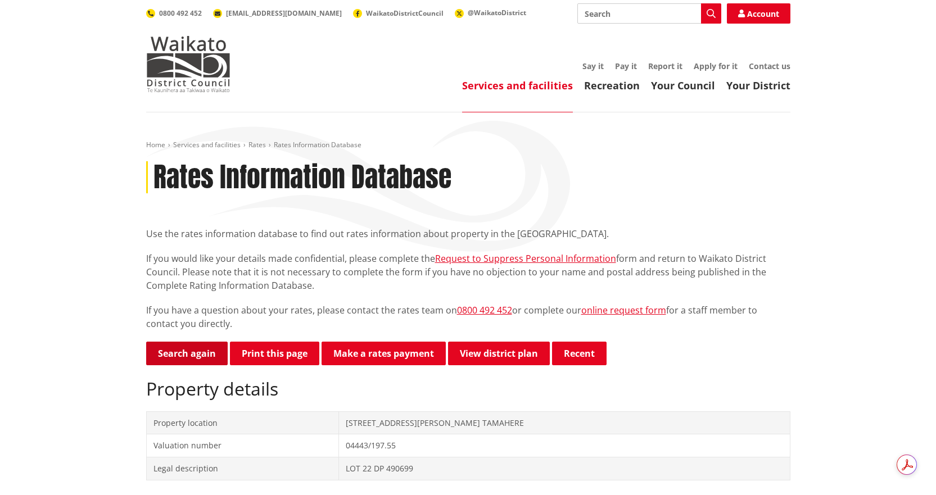
click at [191, 350] on link "Search again" at bounding box center [187, 354] width 82 height 24
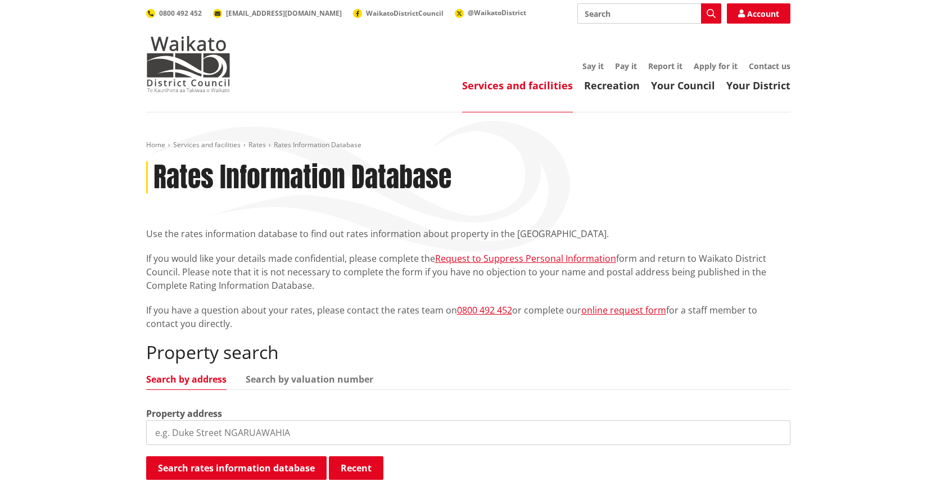
click at [390, 426] on input "search" at bounding box center [468, 433] width 644 height 25
type input "9 limmer r"
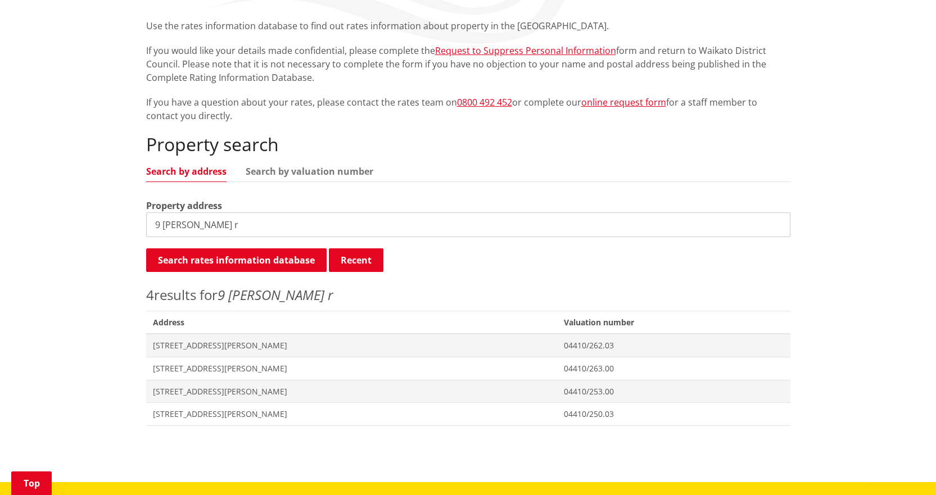
scroll to position [394, 0]
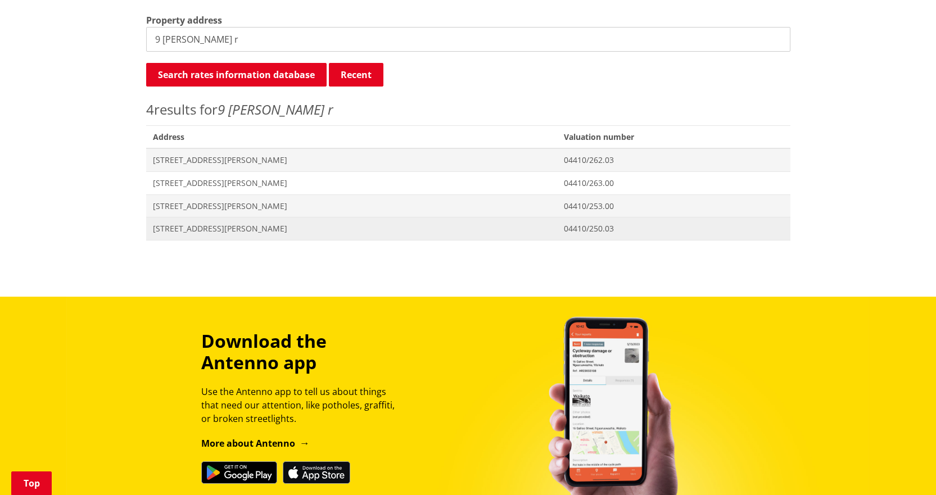
click at [175, 229] on span "[STREET_ADDRESS][PERSON_NAME]" at bounding box center [352, 228] width 398 height 11
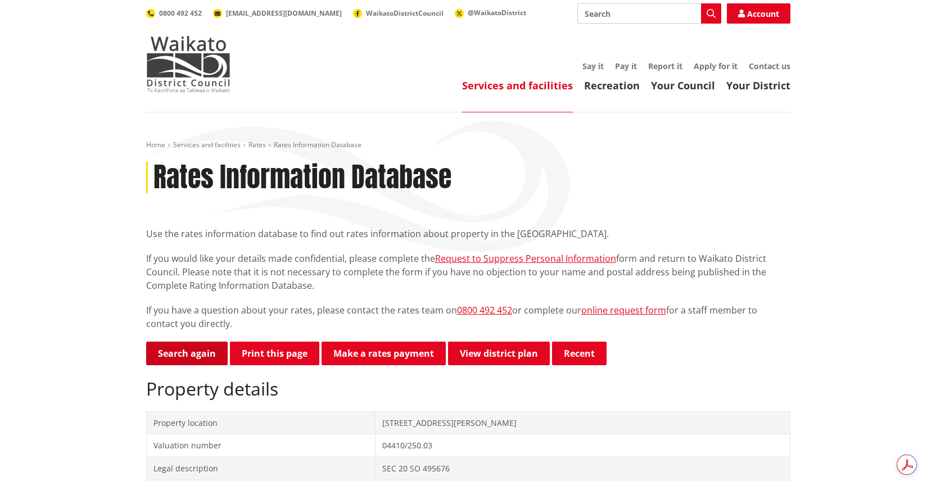
click at [201, 346] on link "Search again" at bounding box center [187, 354] width 82 height 24
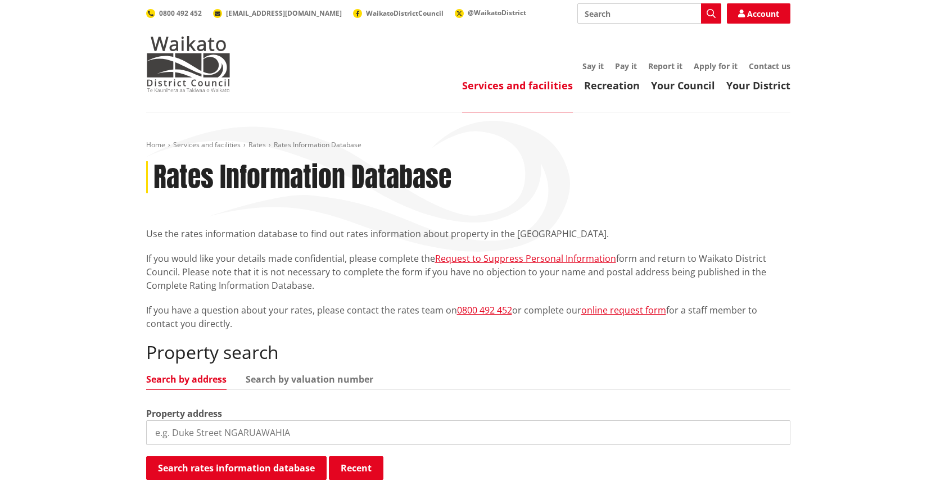
click at [192, 429] on input "search" at bounding box center [468, 433] width 644 height 25
type input "26 queen"
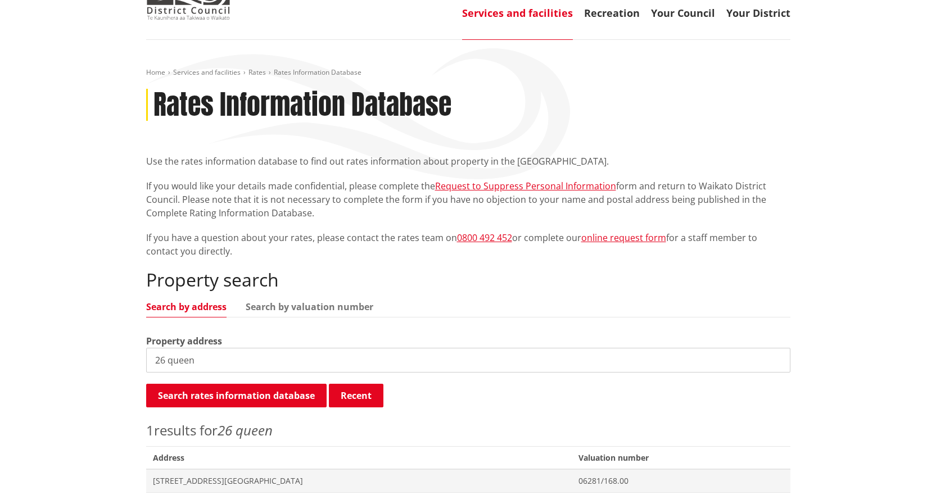
scroll to position [169, 0]
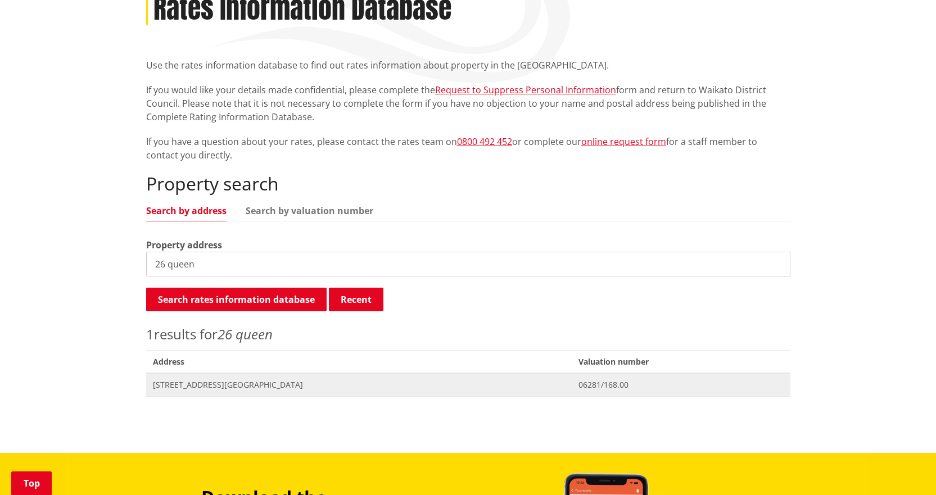
click at [215, 385] on span "[STREET_ADDRESS][GEOGRAPHIC_DATA]" at bounding box center [359, 385] width 413 height 11
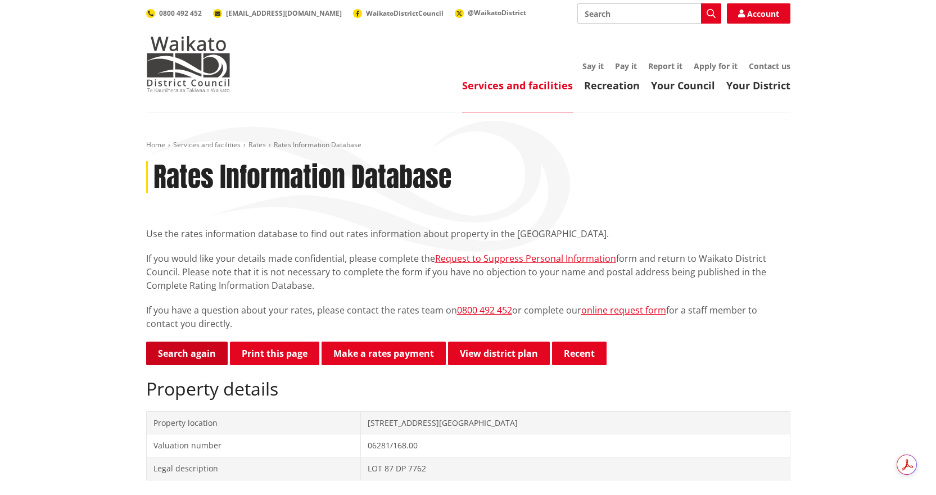
click at [207, 353] on link "Search again" at bounding box center [187, 354] width 82 height 24
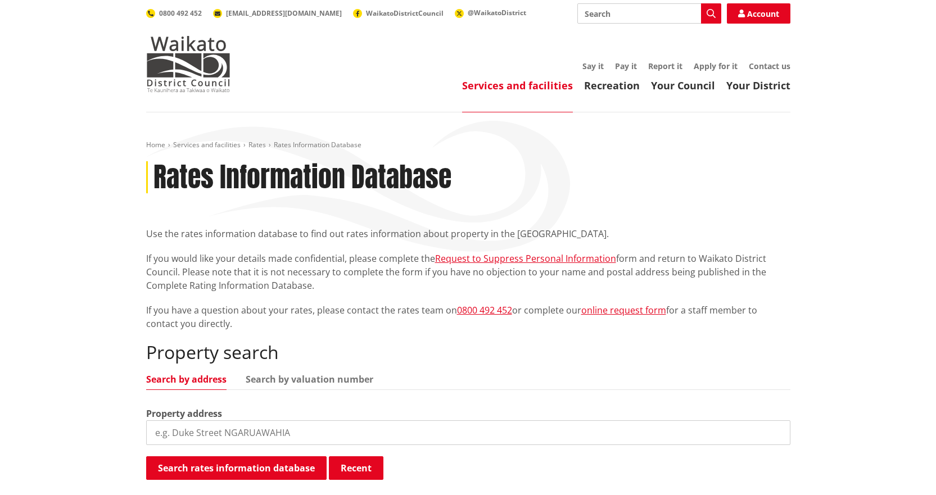
click at [287, 432] on input "search" at bounding box center [468, 433] width 644 height 25
type input "399 ngarua"
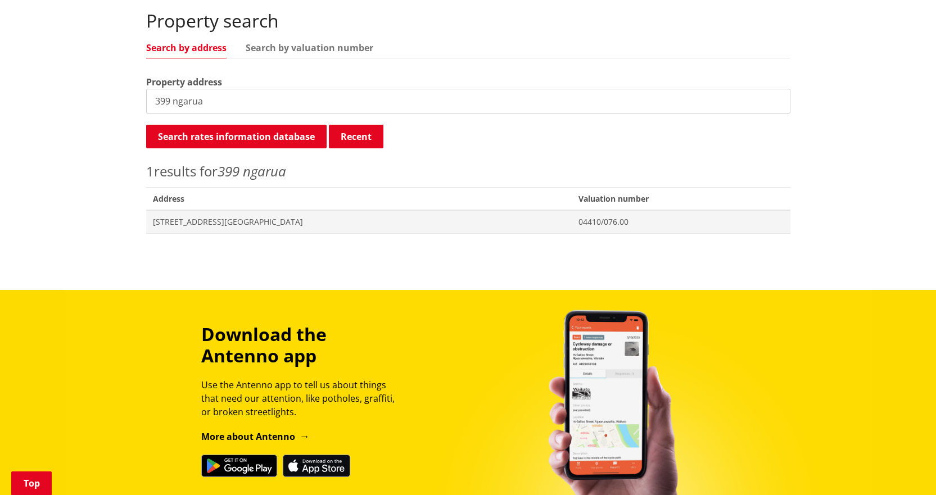
scroll to position [337, 0]
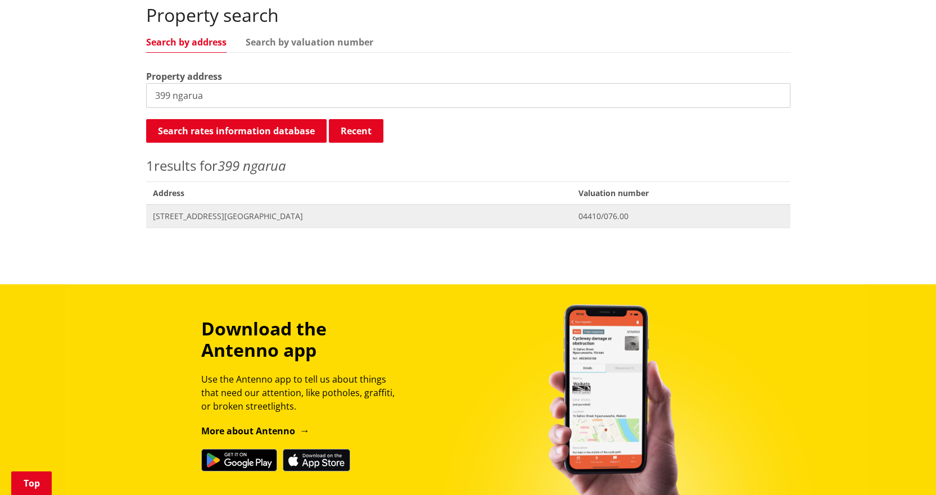
click at [205, 216] on span "399 Ngaruawahia Road NGARUAWAHIA" at bounding box center [359, 216] width 413 height 11
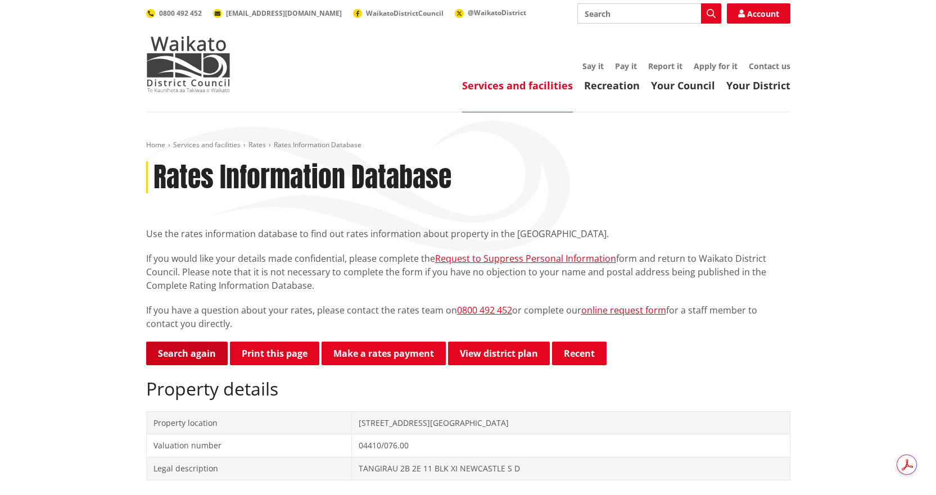
click at [177, 359] on link "Search again" at bounding box center [187, 354] width 82 height 24
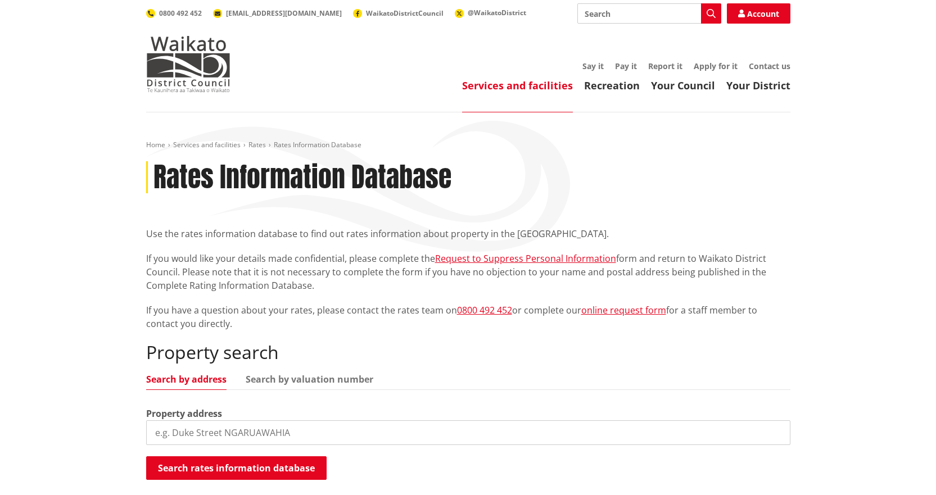
click at [322, 439] on input "search" at bounding box center [468, 433] width 644 height 25
type input "46 [PERSON_NAME]"
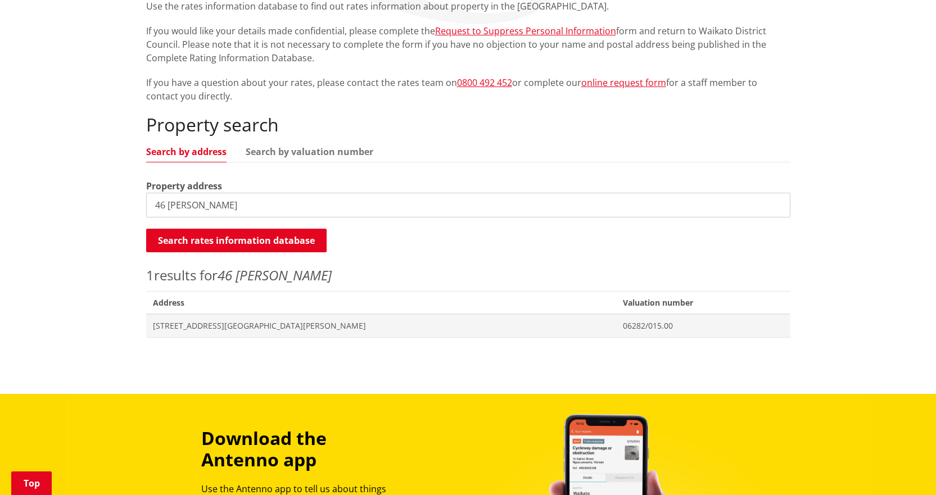
scroll to position [337, 0]
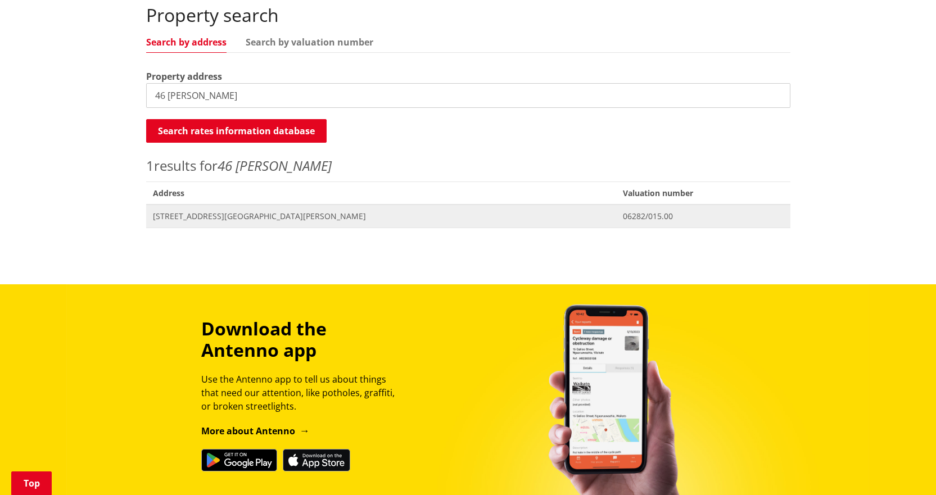
click at [204, 213] on span "[STREET_ADDRESS][GEOGRAPHIC_DATA][PERSON_NAME]" at bounding box center [381, 216] width 457 height 11
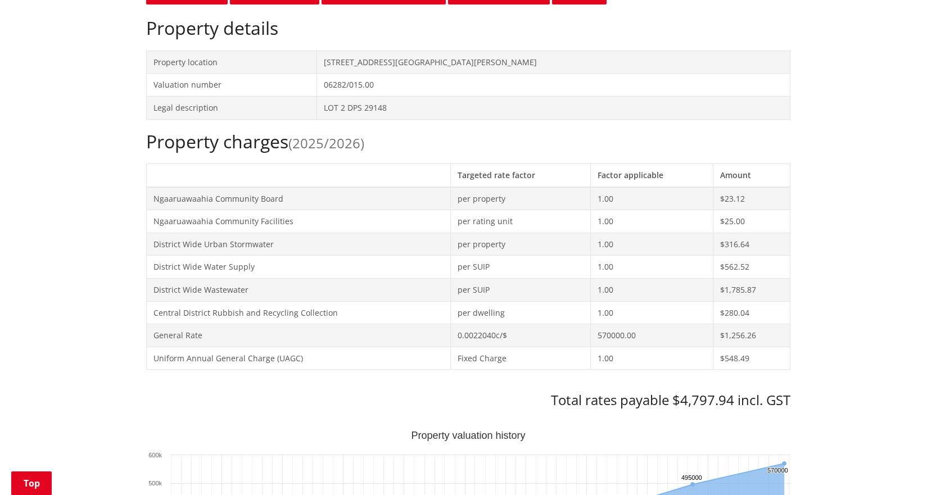
scroll to position [169, 0]
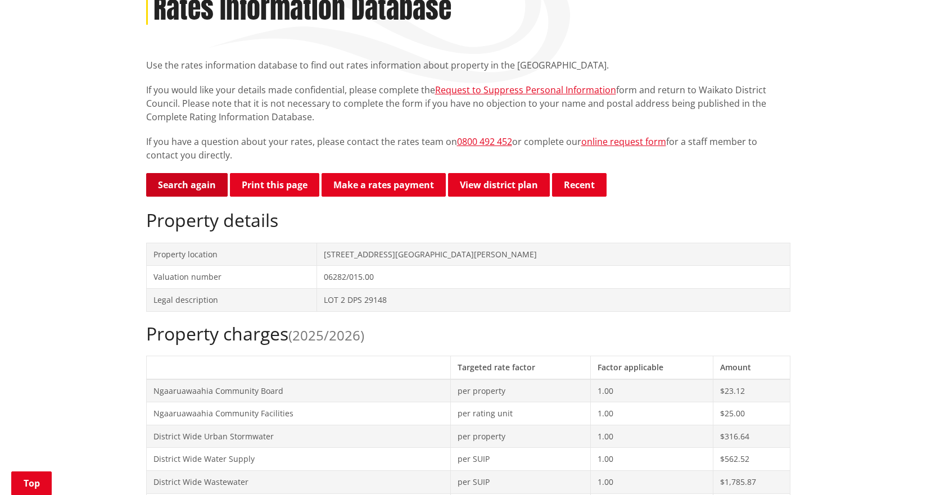
click at [187, 183] on link "Search again" at bounding box center [187, 185] width 82 height 24
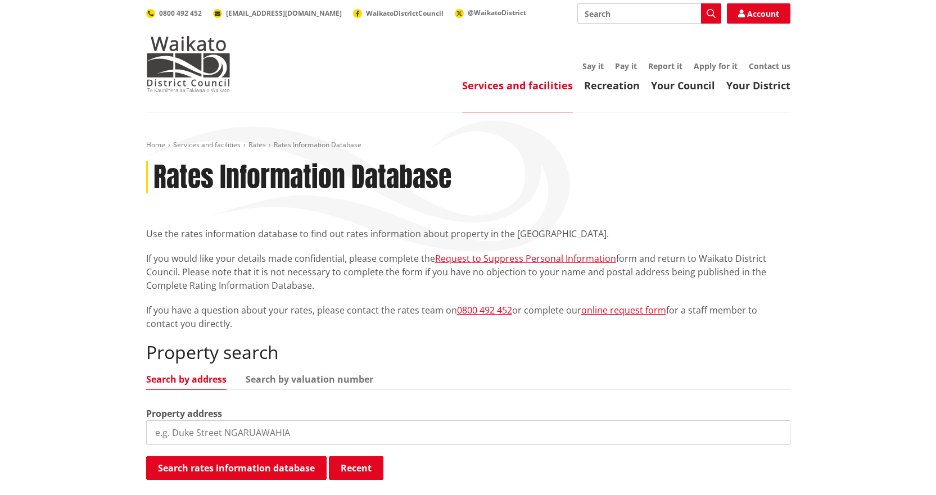
click at [436, 435] on input "search" at bounding box center [468, 433] width 644 height 25
type input "46 josep"
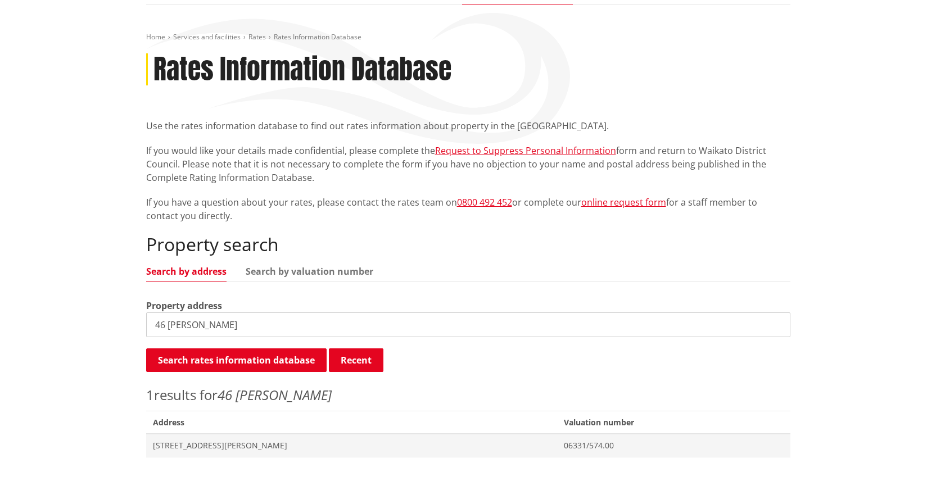
scroll to position [112, 0]
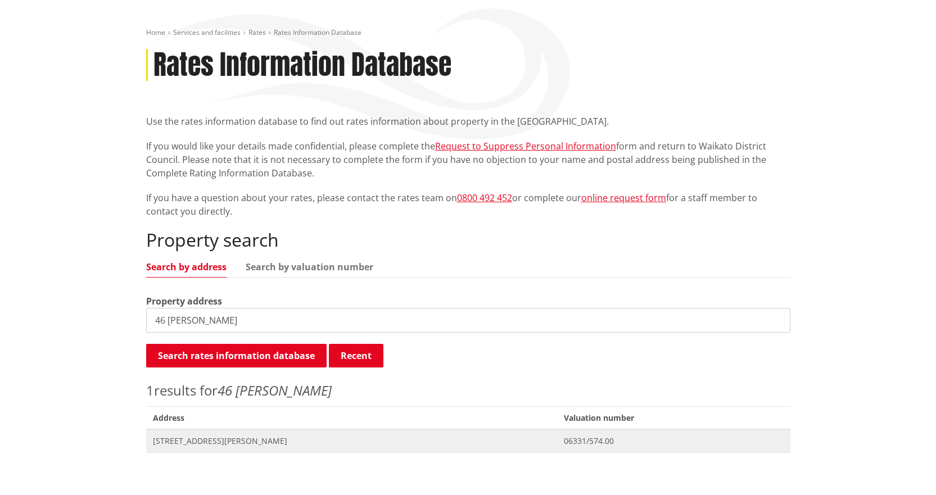
click at [201, 441] on span "[STREET_ADDRESS][PERSON_NAME]" at bounding box center [352, 441] width 398 height 11
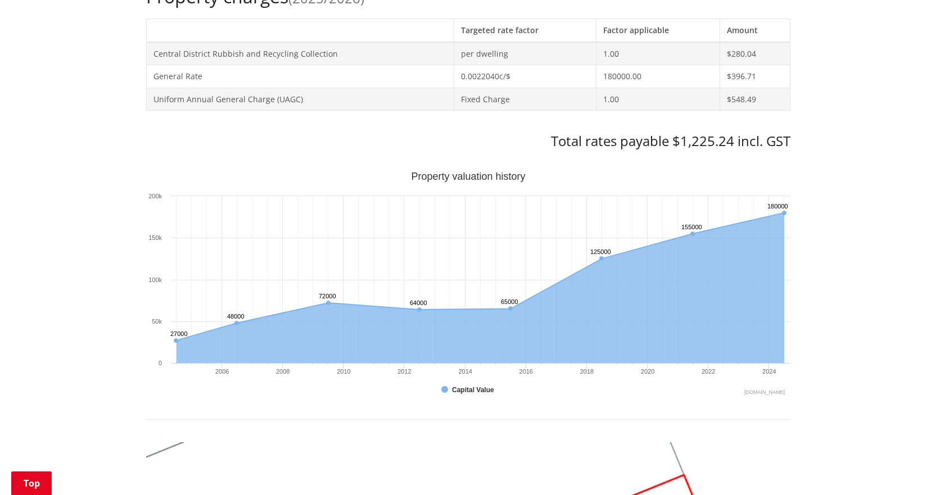
scroll to position [169, 0]
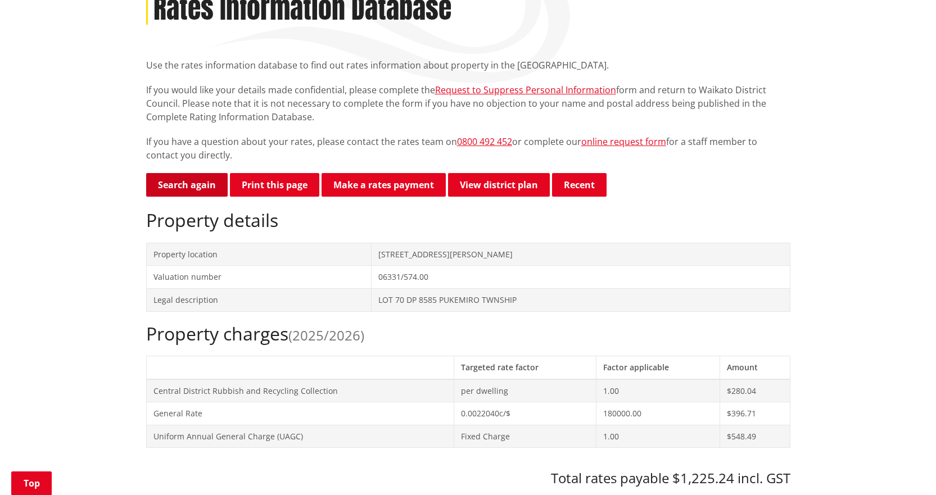
click at [197, 178] on link "Search again" at bounding box center [187, 185] width 82 height 24
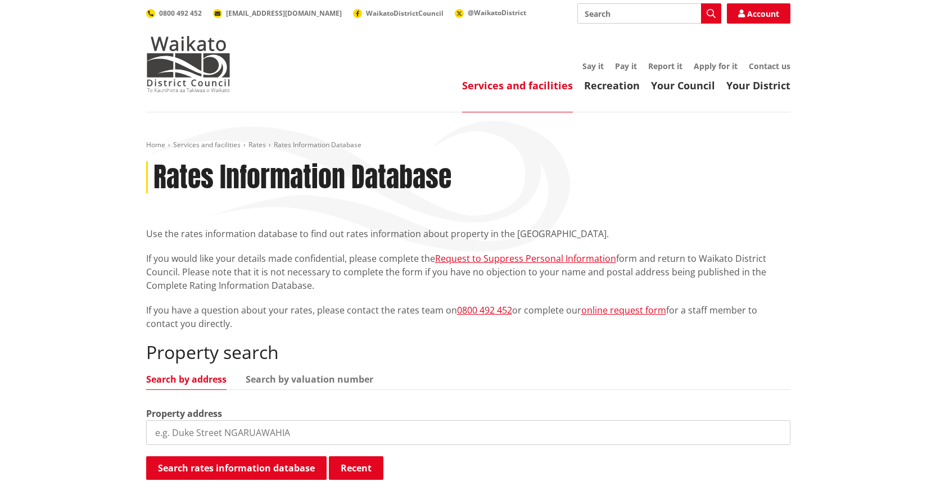
click at [363, 436] on input "search" at bounding box center [468, 433] width 644 height 25
type input "28 [PERSON_NAME]"
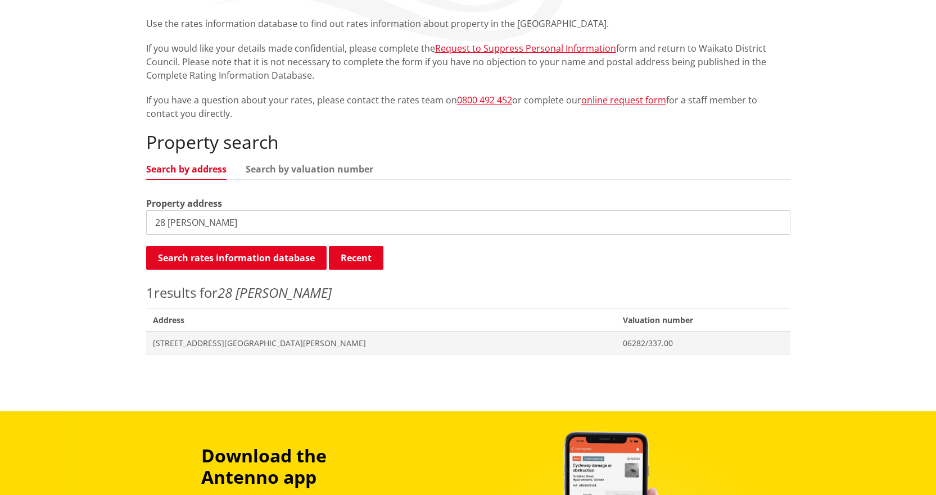
scroll to position [225, 0]
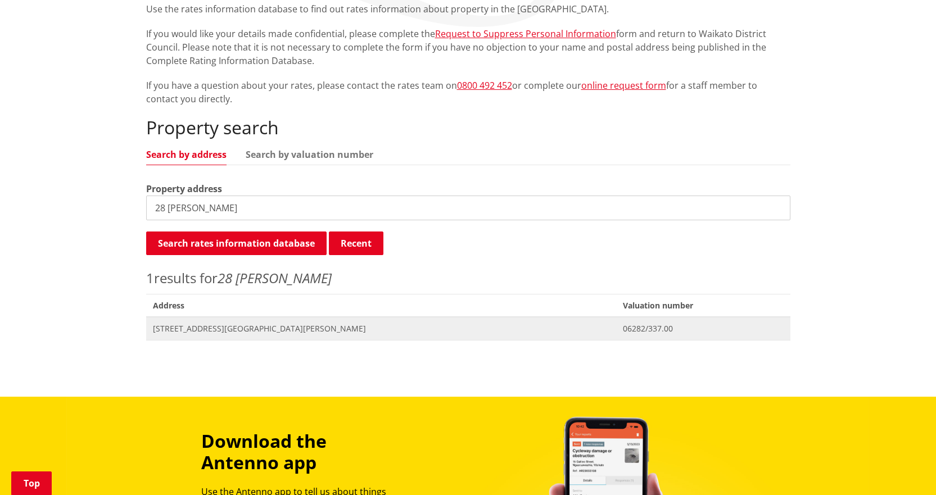
click at [264, 333] on span "[STREET_ADDRESS][GEOGRAPHIC_DATA][PERSON_NAME]" at bounding box center [381, 328] width 457 height 11
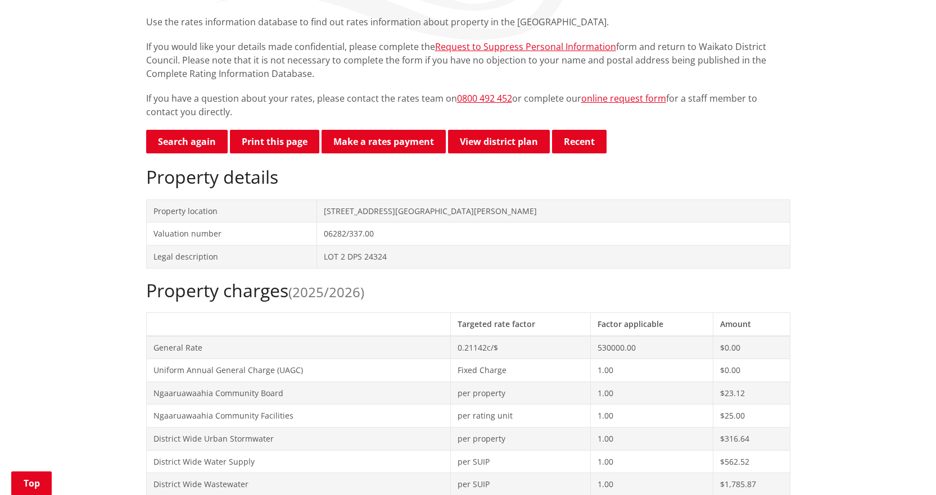
scroll to position [394, 0]
